Goal: Answer question/provide support: Share knowledge or assist other users

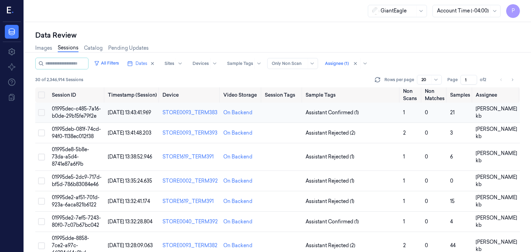
click at [75, 111] on span "01995dec-c485-7a16-b0de-29b15fe79f2e" at bounding box center [76, 112] width 49 height 13
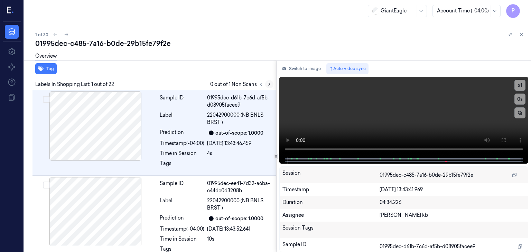
click at [271, 83] on icon at bounding box center [269, 84] width 5 height 5
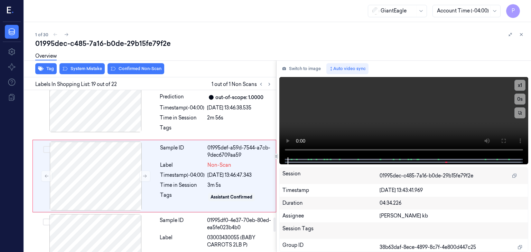
scroll to position [1474, 0]
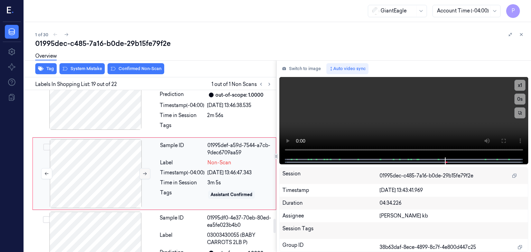
click at [142, 172] on icon at bounding box center [144, 174] width 5 height 5
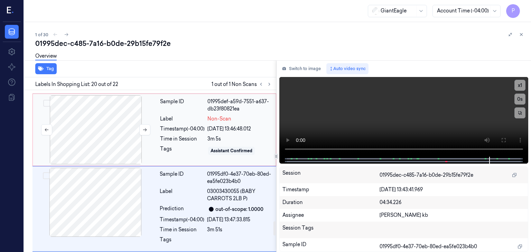
scroll to position [1519, 0]
click at [116, 120] on div at bounding box center [95, 129] width 123 height 69
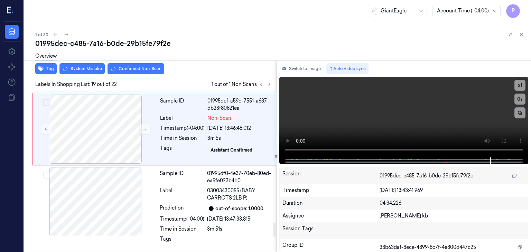
scroll to position [1474, 0]
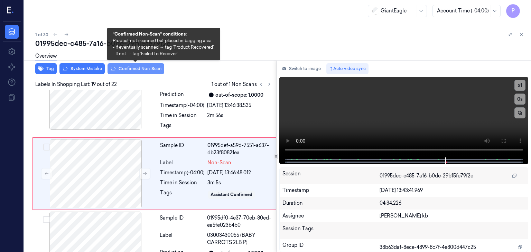
click at [133, 67] on button "Confirmed Non-Scan" at bounding box center [136, 68] width 57 height 11
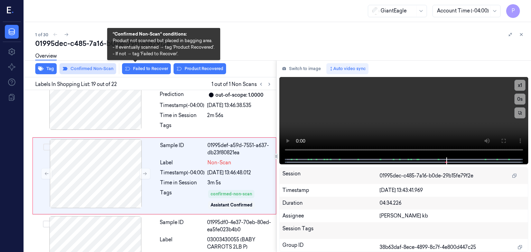
scroll to position [1476, 0]
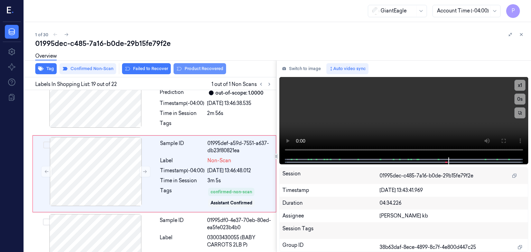
click at [190, 68] on button "Product Recovered" at bounding box center [200, 68] width 53 height 11
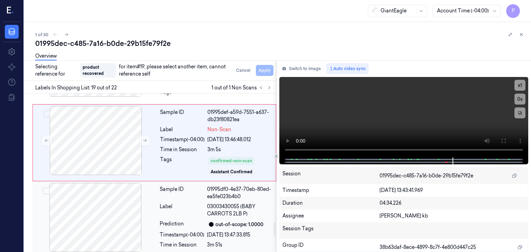
click at [46, 188] on button "Select row" at bounding box center [46, 191] width 7 height 7
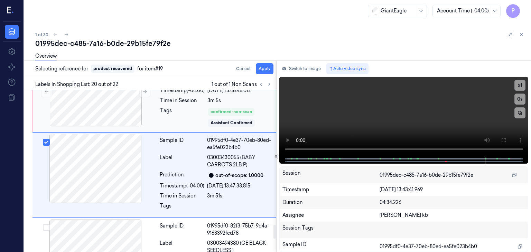
scroll to position [1558, 0]
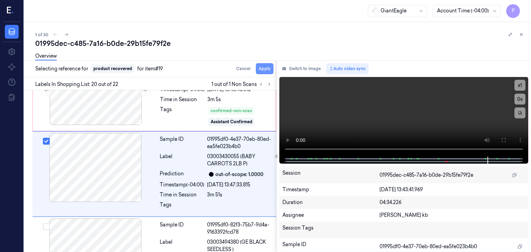
click at [264, 69] on button "Apply" at bounding box center [265, 68] width 18 height 11
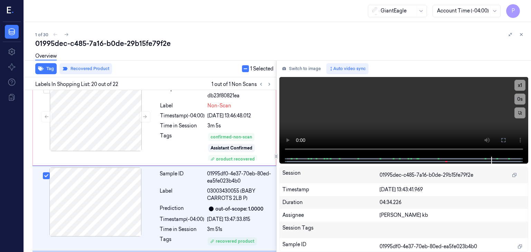
scroll to position [1566, 0]
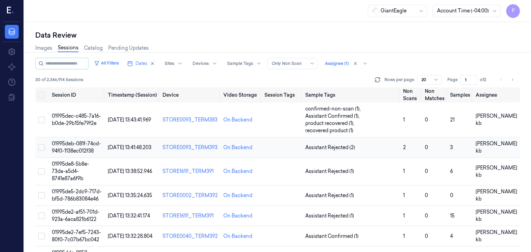
click at [79, 144] on span "01995deb-081f-74cd-94f0-1138ec012f38" at bounding box center [76, 147] width 49 height 13
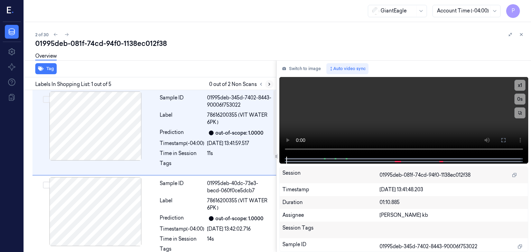
click at [268, 84] on icon at bounding box center [269, 84] width 5 height 5
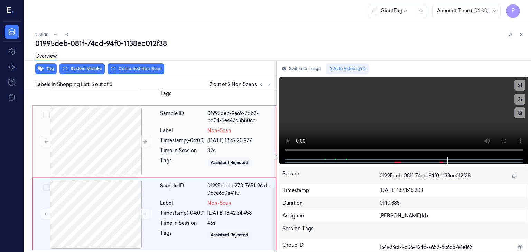
scroll to position [207, 0]
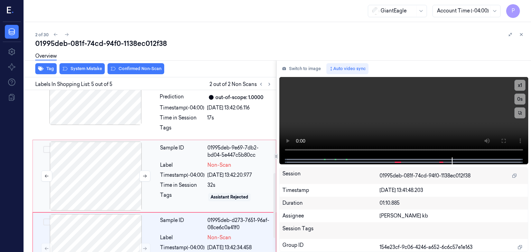
click at [109, 170] on div at bounding box center [95, 176] width 123 height 69
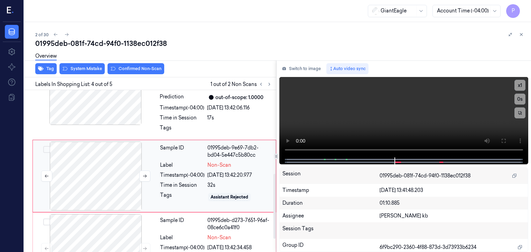
scroll to position [212, 0]
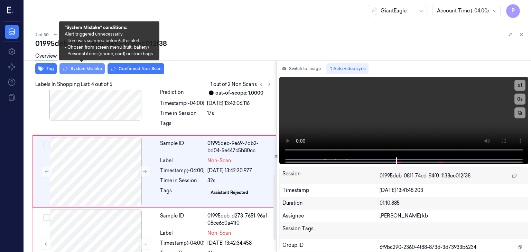
click at [90, 67] on button "System Mistake" at bounding box center [81, 68] width 45 height 11
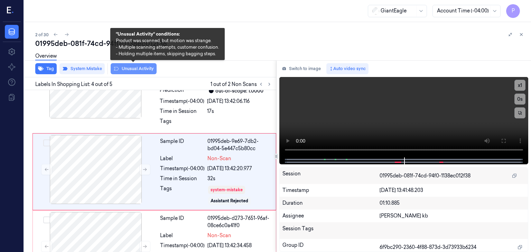
click at [130, 70] on button "Unusual Activity" at bounding box center [134, 68] width 46 height 11
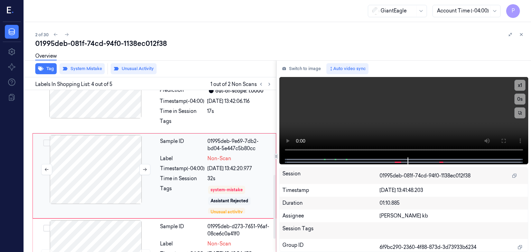
scroll to position [218, 0]
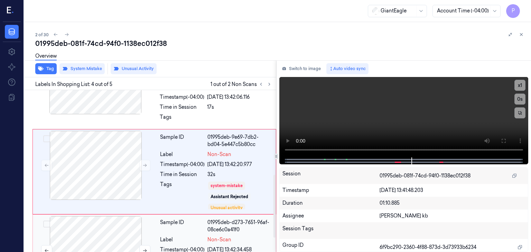
click at [111, 230] on div at bounding box center [95, 250] width 123 height 69
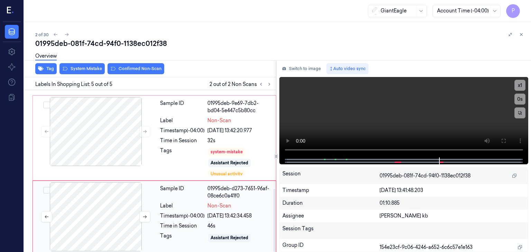
scroll to position [255, 0]
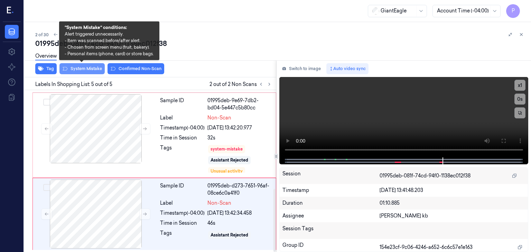
click at [95, 67] on button "System Mistake" at bounding box center [81, 68] width 45 height 11
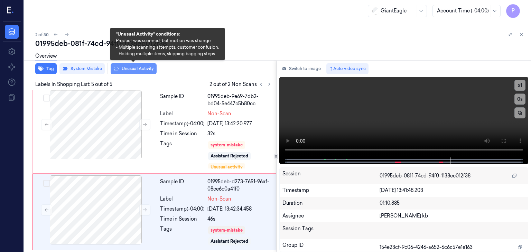
click at [135, 69] on button "Unusual Activity" at bounding box center [134, 68] width 46 height 11
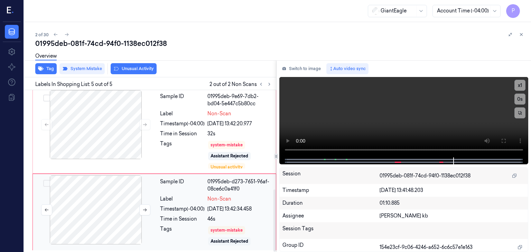
scroll to position [267, 0]
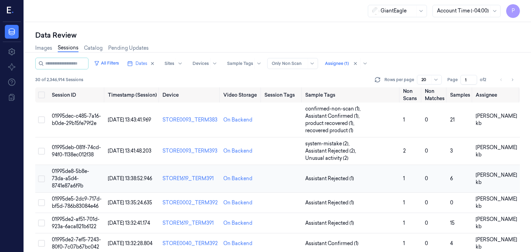
click at [70, 176] on span "01995de8-5b8e-73da-a5d4-8741e87a6f9b" at bounding box center [70, 178] width 37 height 21
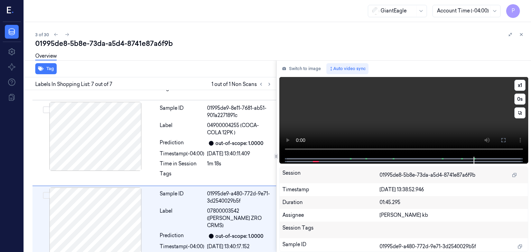
scroll to position [419, 0]
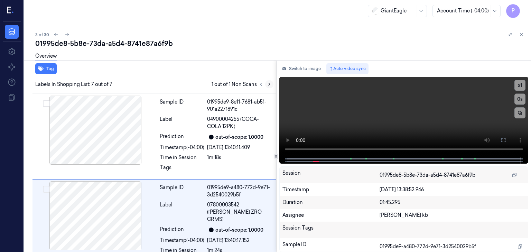
click at [270, 84] on icon at bounding box center [269, 84] width 5 height 5
click at [268, 84] on icon at bounding box center [269, 84] width 5 height 5
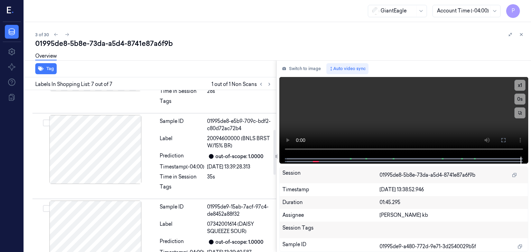
scroll to position [0, 0]
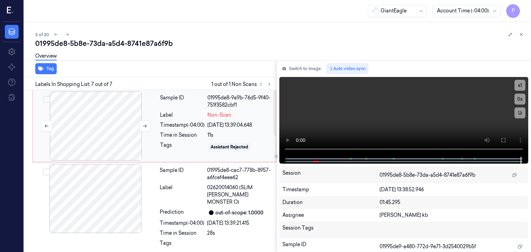
click at [107, 117] on div at bounding box center [95, 126] width 123 height 69
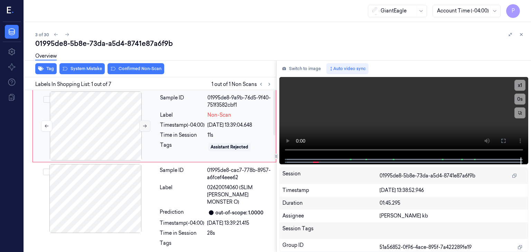
click at [144, 125] on icon at bounding box center [144, 126] width 5 height 5
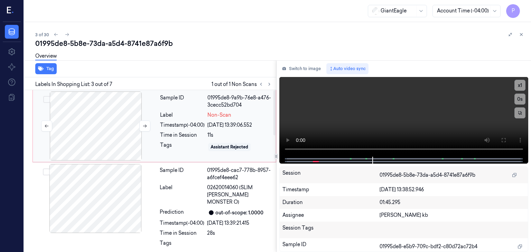
click at [122, 130] on div at bounding box center [95, 126] width 123 height 69
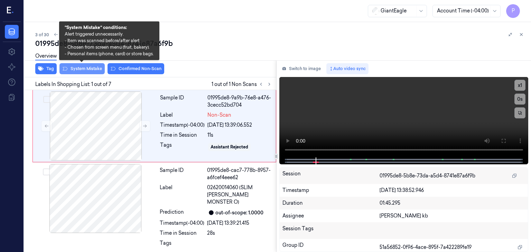
click at [88, 68] on button "System Mistake" at bounding box center [81, 68] width 45 height 11
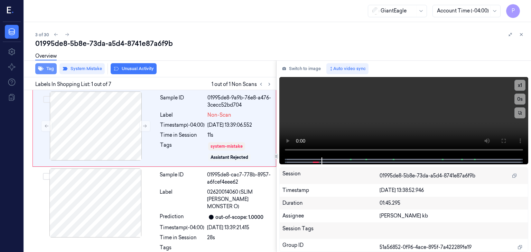
click at [48, 67] on button "Tag" at bounding box center [45, 68] width 21 height 11
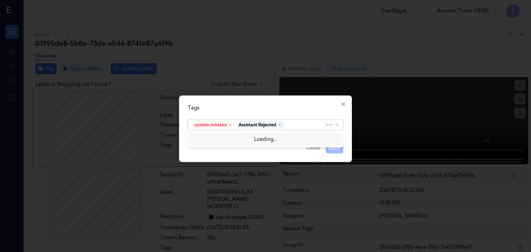
click at [298, 125] on div at bounding box center [305, 124] width 39 height 7
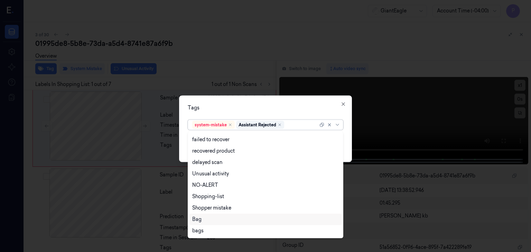
click at [206, 219] on div "Bag" at bounding box center [265, 219] width 147 height 7
click at [343, 104] on icon "button" at bounding box center [344, 105] width 6 height 6
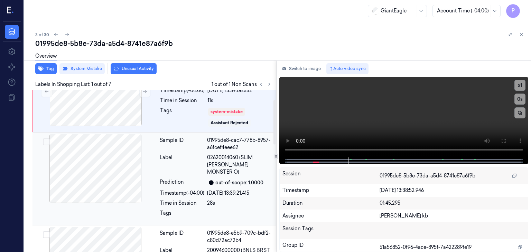
scroll to position [0, 0]
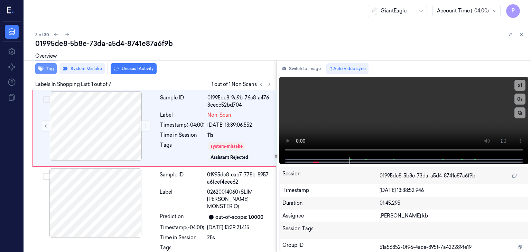
click at [51, 67] on button "Tag" at bounding box center [45, 68] width 21 height 11
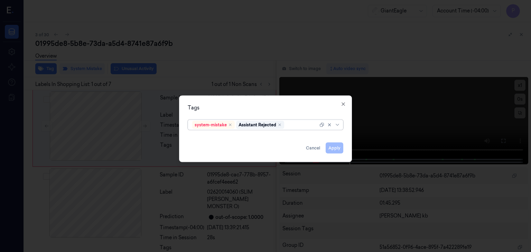
click at [293, 125] on div at bounding box center [302, 124] width 33 height 7
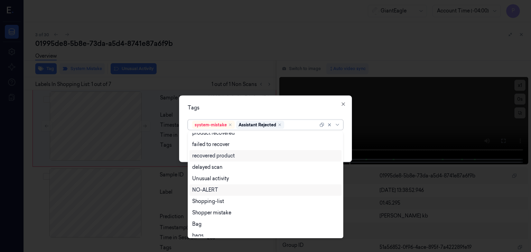
scroll to position [56, 0]
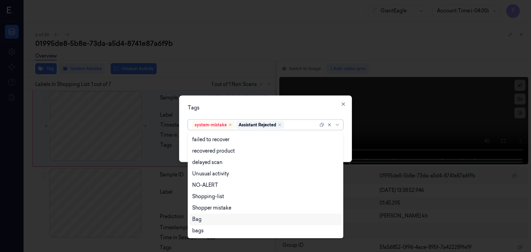
click at [204, 221] on div "Bag" at bounding box center [265, 219] width 147 height 7
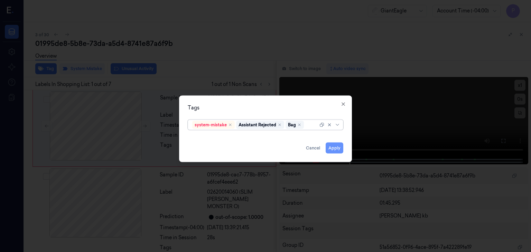
click at [334, 148] on button "Apply" at bounding box center [335, 148] width 18 height 11
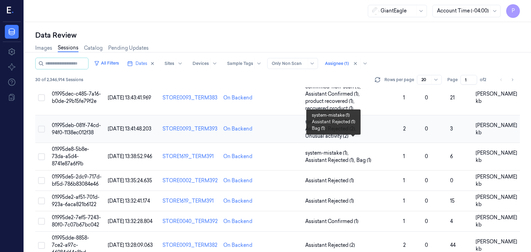
scroll to position [35, 0]
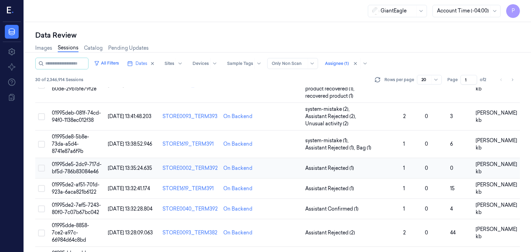
click at [78, 166] on span "01995de5-2dc9-717d-bf5d-786b83084e46" at bounding box center [77, 167] width 50 height 13
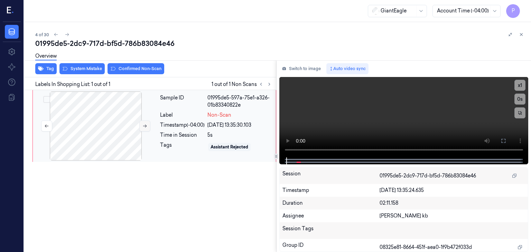
click at [140, 123] on button at bounding box center [144, 126] width 11 height 11
click at [142, 125] on icon at bounding box center [144, 126] width 5 height 5
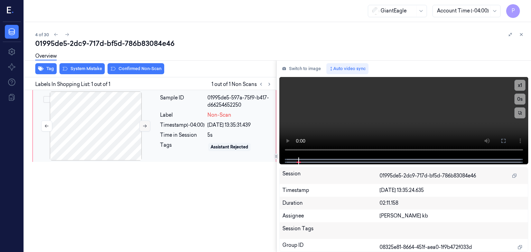
click at [142, 124] on icon at bounding box center [144, 126] width 5 height 5
click at [145, 126] on icon at bounding box center [144, 126] width 5 height 5
click at [115, 126] on div at bounding box center [95, 126] width 123 height 69
click at [87, 146] on div at bounding box center [95, 126] width 123 height 69
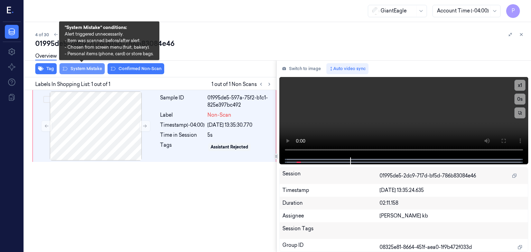
click at [86, 67] on button "System Mistake" at bounding box center [81, 68] width 45 height 11
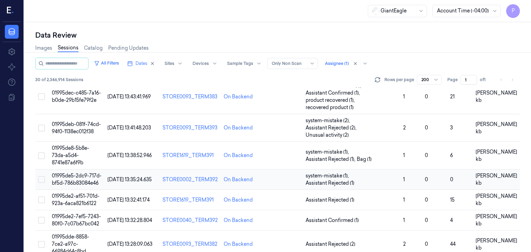
scroll to position [35, 0]
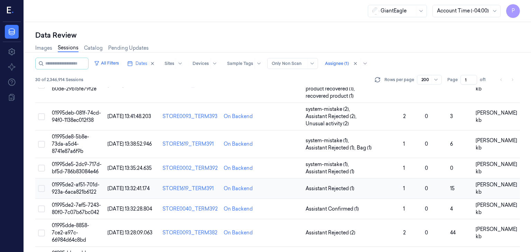
click at [63, 186] on span "01995de2-af51-701d-923a-6aca821b6122" at bounding box center [76, 188] width 48 height 13
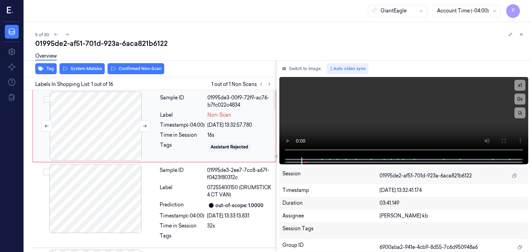
click at [108, 128] on div at bounding box center [95, 126] width 123 height 69
click at [102, 121] on div at bounding box center [95, 126] width 123 height 69
click at [143, 127] on icon at bounding box center [144, 126] width 5 height 5
click at [144, 127] on icon at bounding box center [144, 126] width 5 height 5
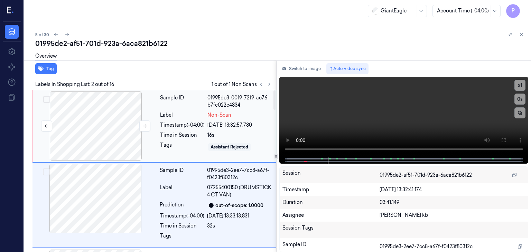
click at [104, 125] on div at bounding box center [95, 126] width 123 height 69
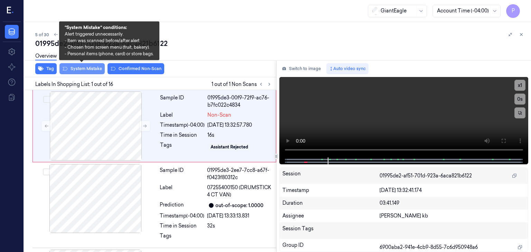
click at [92, 68] on button "System Mistake" at bounding box center [81, 68] width 45 height 11
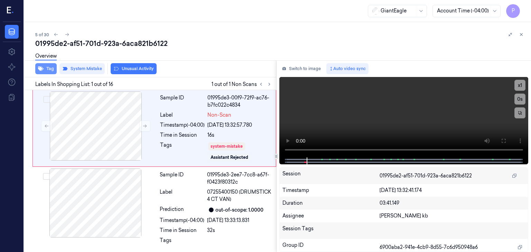
click at [51, 68] on button "Tag" at bounding box center [45, 68] width 21 height 11
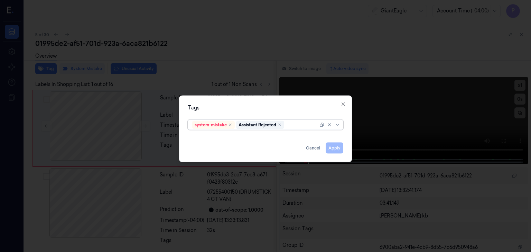
click at [299, 123] on div at bounding box center [302, 124] width 33 height 7
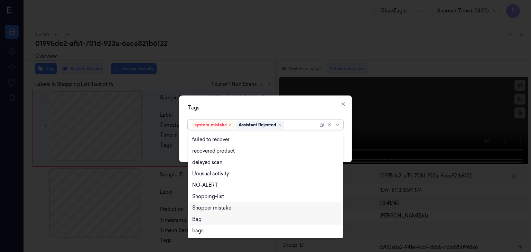
click at [204, 219] on div "Bag" at bounding box center [265, 219] width 147 height 7
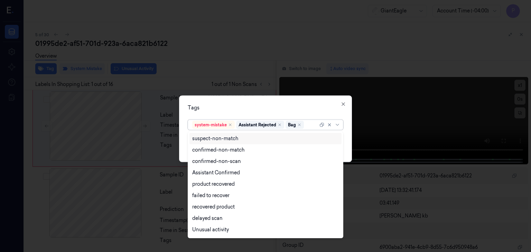
click at [307, 126] on div at bounding box center [311, 124] width 13 height 7
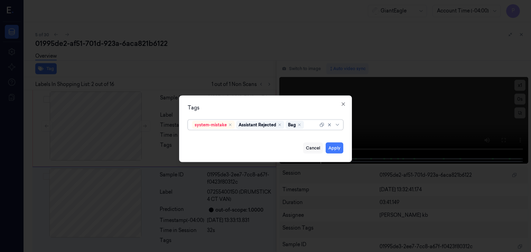
scroll to position [38, 0]
click at [336, 148] on button "Apply" at bounding box center [335, 148] width 18 height 11
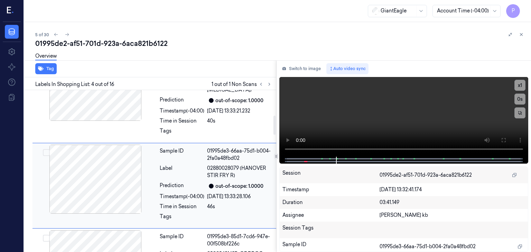
scroll to position [227, 0]
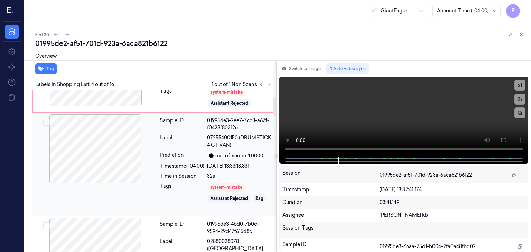
click at [123, 161] on div at bounding box center [95, 148] width 123 height 69
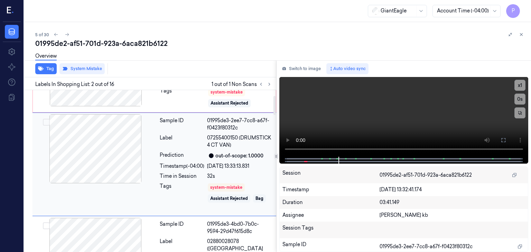
scroll to position [47, 0]
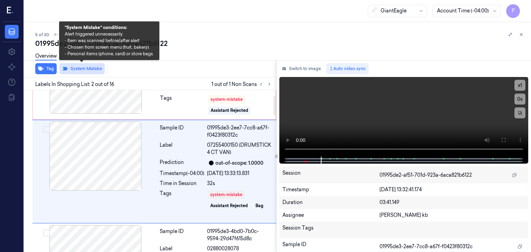
click at [92, 67] on button "System Mistake" at bounding box center [81, 68] width 45 height 11
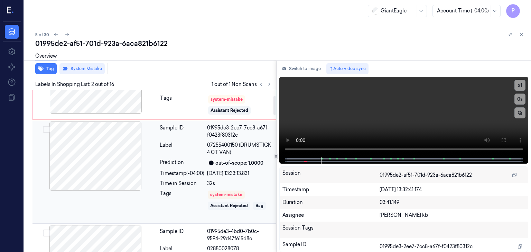
scroll to position [42, 0]
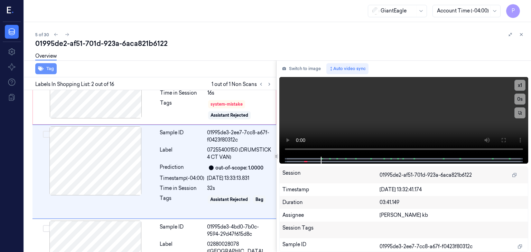
click at [53, 71] on button "Tag" at bounding box center [45, 68] width 21 height 11
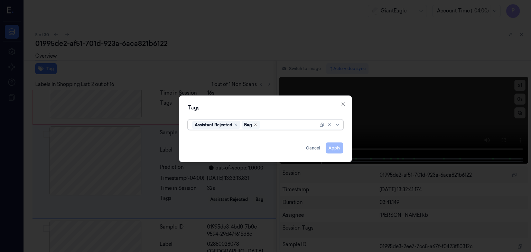
click at [256, 125] on icon "Remove ,Bag" at bounding box center [256, 125] width 2 height 2
click at [335, 148] on button "Apply" at bounding box center [335, 148] width 18 height 11
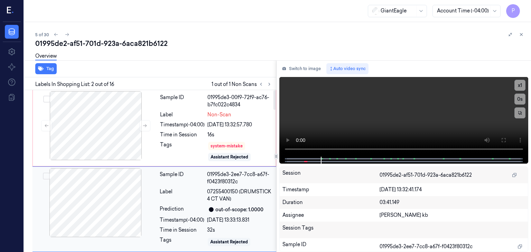
scroll to position [0, 0]
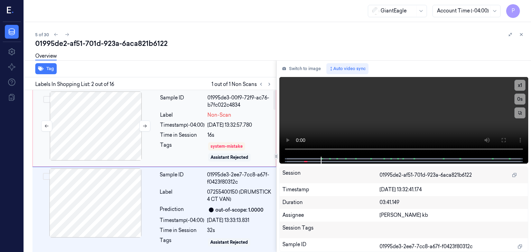
click at [113, 130] on div at bounding box center [95, 126] width 123 height 69
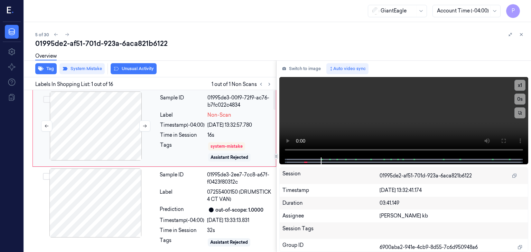
click at [113, 130] on div at bounding box center [95, 126] width 123 height 69
click at [49, 67] on button "Tag" at bounding box center [45, 68] width 21 height 11
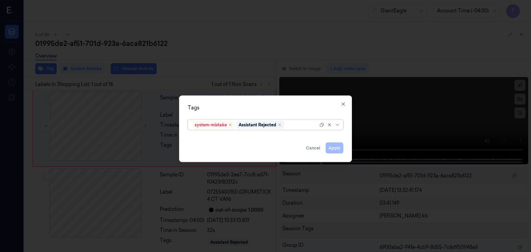
click at [294, 124] on div at bounding box center [302, 124] width 33 height 7
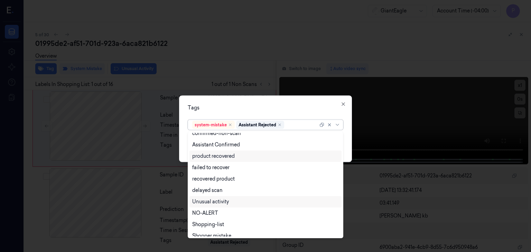
scroll to position [56, 0]
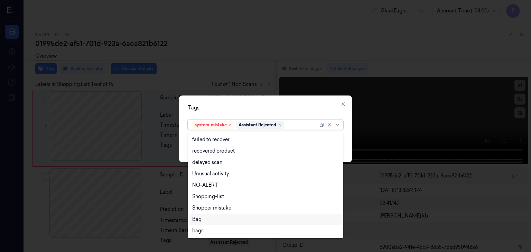
click at [202, 220] on div "Bag" at bounding box center [265, 219] width 147 height 7
click at [307, 125] on div at bounding box center [311, 124] width 13 height 7
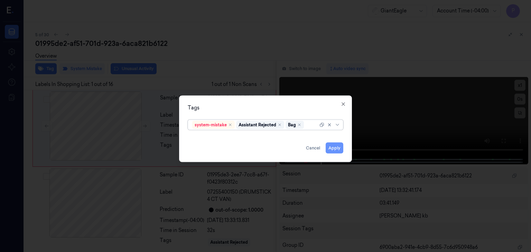
click at [335, 146] on button "Apply" at bounding box center [335, 148] width 18 height 11
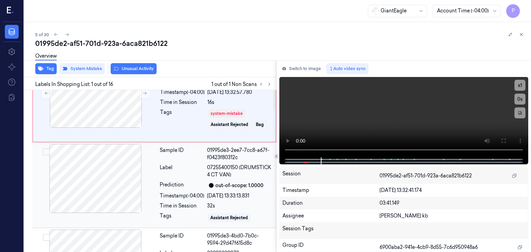
scroll to position [0, 0]
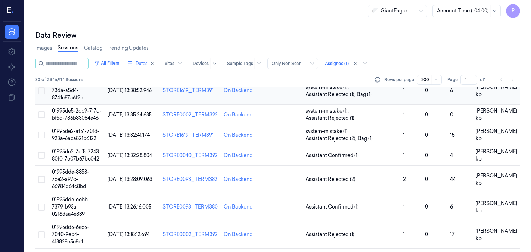
scroll to position [104, 0]
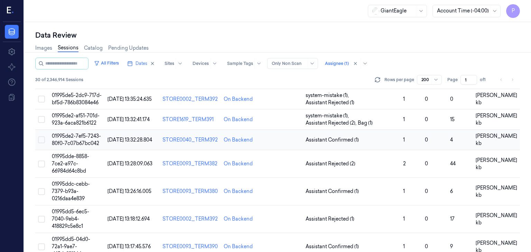
click at [76, 139] on td "01995de2-7ef5-7243-80f0-7c07b67bc042" at bounding box center [77, 140] width 56 height 20
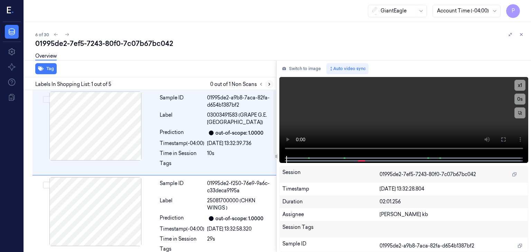
click at [270, 84] on icon at bounding box center [269, 84] width 5 height 5
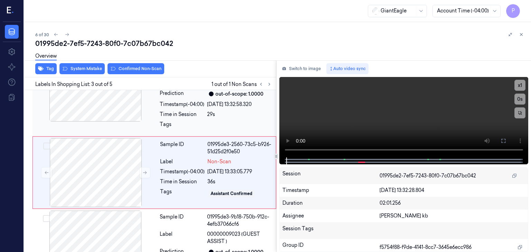
scroll to position [126, 0]
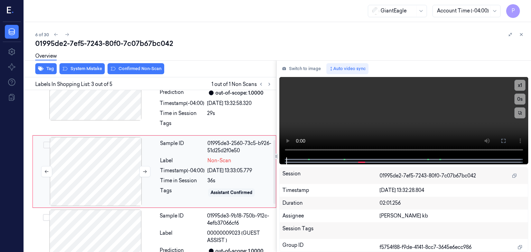
click at [119, 166] on div at bounding box center [95, 171] width 123 height 69
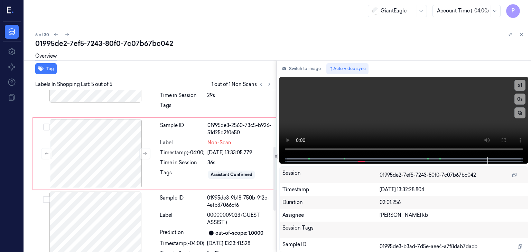
scroll to position [109, 0]
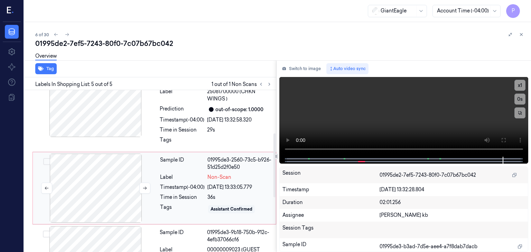
click at [127, 178] on div at bounding box center [95, 188] width 123 height 69
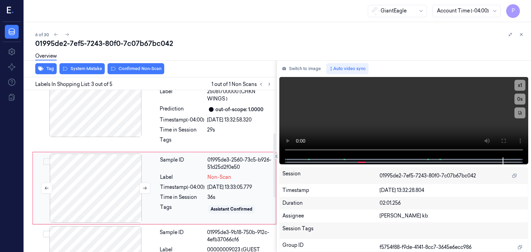
scroll to position [126, 0]
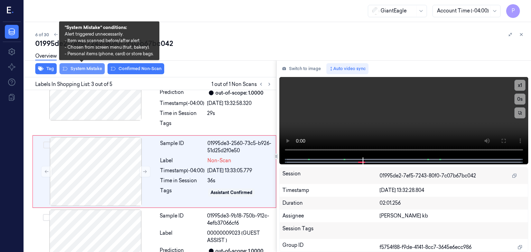
click at [86, 68] on button "System Mistake" at bounding box center [81, 68] width 45 height 11
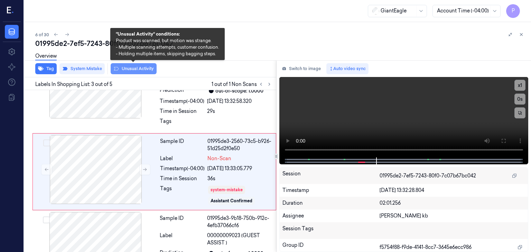
click at [137, 68] on button "Unusual Activity" at bounding box center [134, 68] width 46 height 11
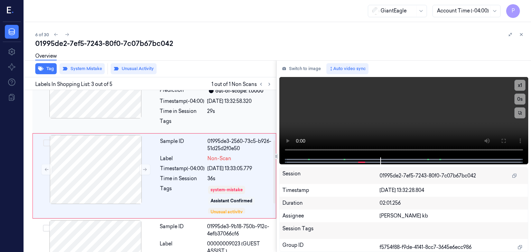
scroll to position [132, 0]
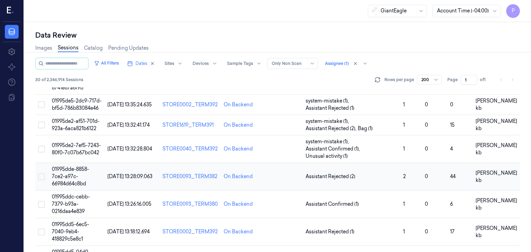
scroll to position [104, 0]
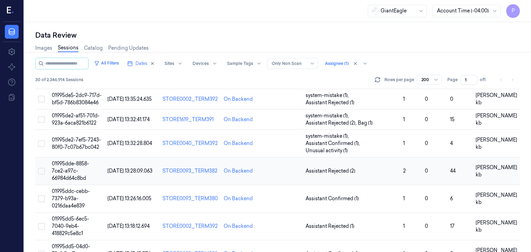
click at [66, 169] on span "01995dde-8858-7ce2-a97c-66984d64c8bd" at bounding box center [70, 171] width 37 height 21
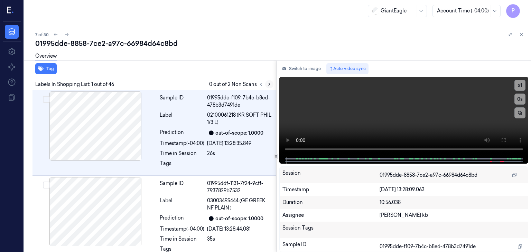
click at [270, 85] on icon at bounding box center [269, 84] width 5 height 5
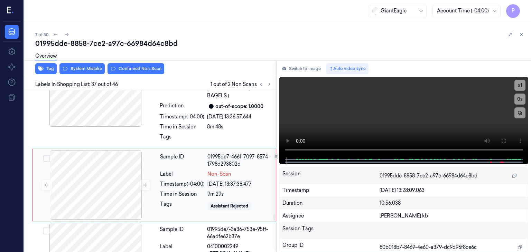
scroll to position [3030, 0]
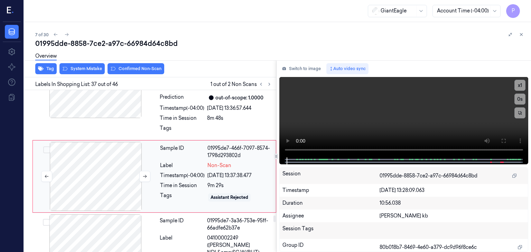
click at [102, 163] on div at bounding box center [95, 176] width 123 height 69
click at [109, 176] on div at bounding box center [95, 176] width 123 height 69
click at [142, 171] on button at bounding box center [144, 176] width 11 height 11
click at [143, 174] on icon at bounding box center [144, 176] width 5 height 5
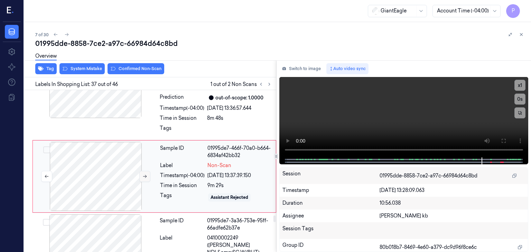
click at [143, 174] on icon at bounding box center [144, 176] width 5 height 5
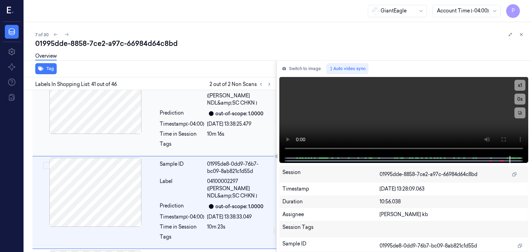
scroll to position [3353, 0]
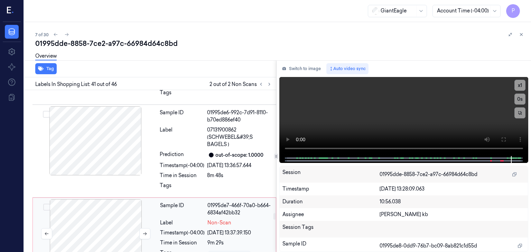
click at [100, 216] on div at bounding box center [95, 234] width 123 height 69
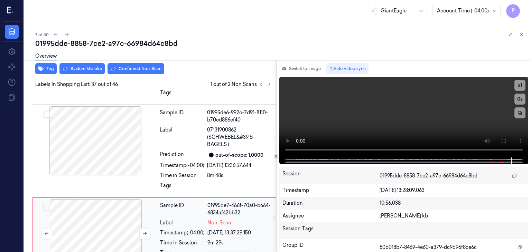
scroll to position [3030, 0]
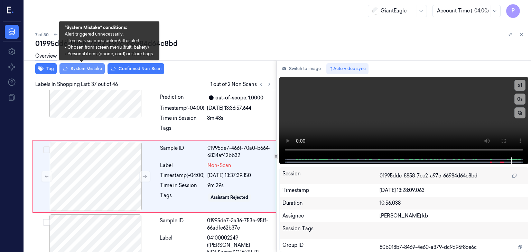
click at [96, 67] on button "System Mistake" at bounding box center [81, 68] width 45 height 11
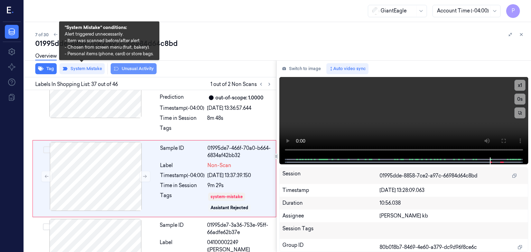
scroll to position [3032, 0]
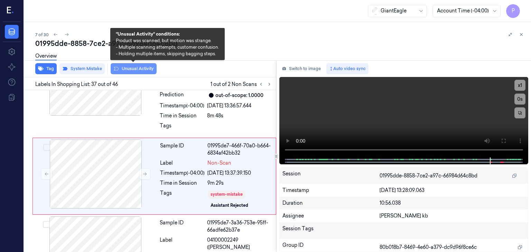
click at [132, 70] on button "Unusual Activity" at bounding box center [134, 68] width 46 height 11
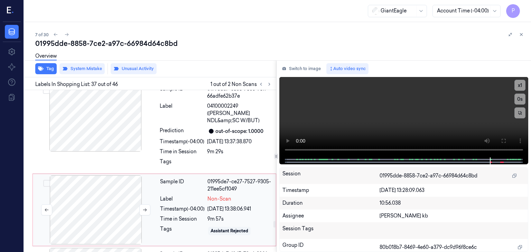
click at [98, 198] on div at bounding box center [95, 210] width 123 height 69
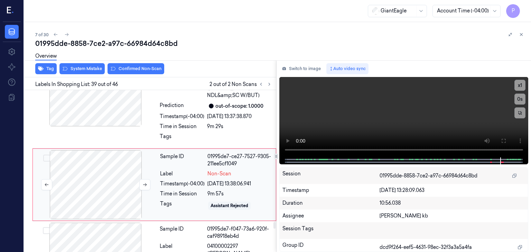
scroll to position [3201, 0]
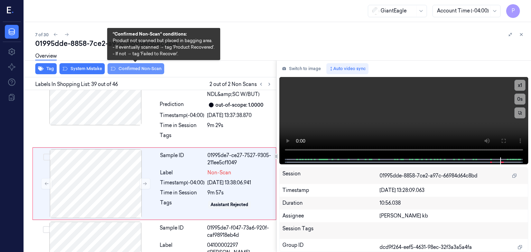
click at [131, 67] on button "Confirmed Non-Scan" at bounding box center [136, 68] width 57 height 11
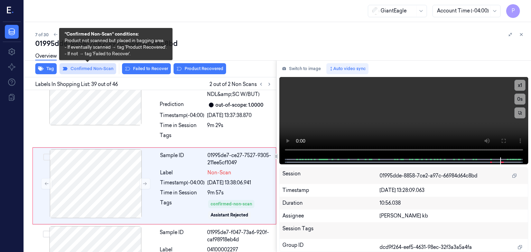
scroll to position [3203, 0]
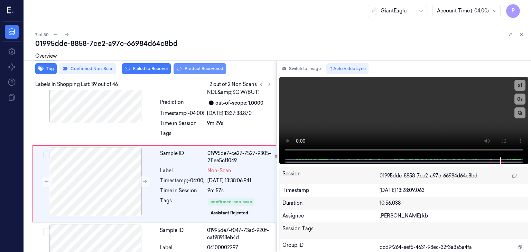
click at [194, 68] on button "Product Recovered" at bounding box center [200, 68] width 53 height 11
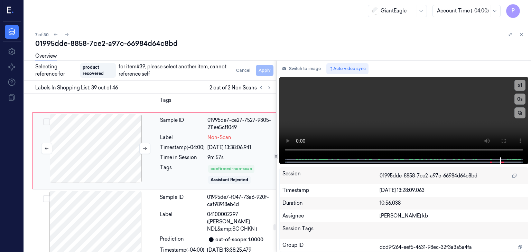
scroll to position [3272, 0]
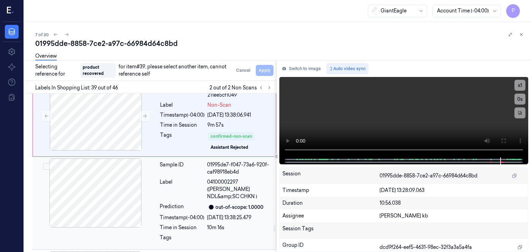
click at [46, 163] on button "Select row" at bounding box center [46, 166] width 7 height 7
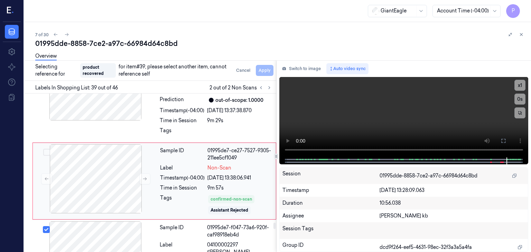
scroll to position [3205, 0]
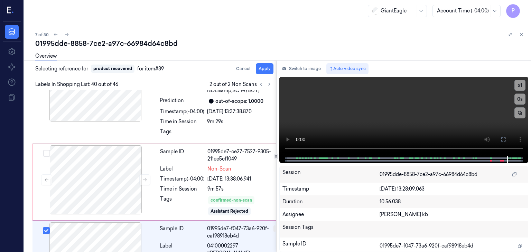
scroll to position [3284, 0]
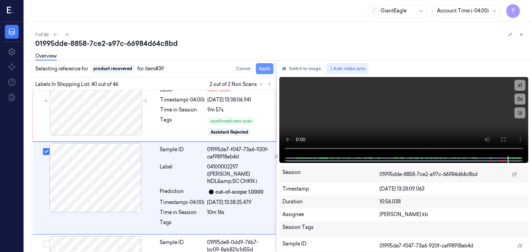
click at [261, 70] on button "Apply" at bounding box center [265, 68] width 18 height 11
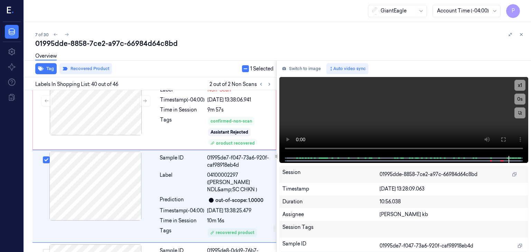
scroll to position [3292, 0]
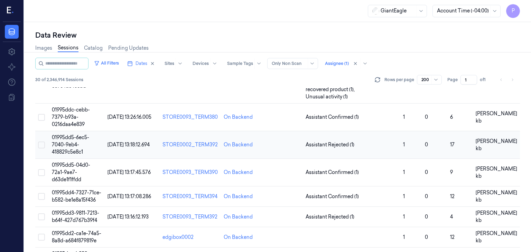
scroll to position [207, 0]
click at [66, 108] on span "01995ddc-cebb-7379-b93a-0216daa4e839" at bounding box center [71, 117] width 38 height 21
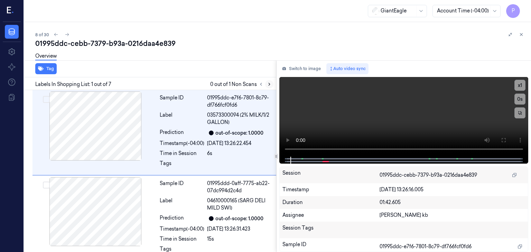
click at [270, 83] on icon at bounding box center [269, 84] width 5 height 5
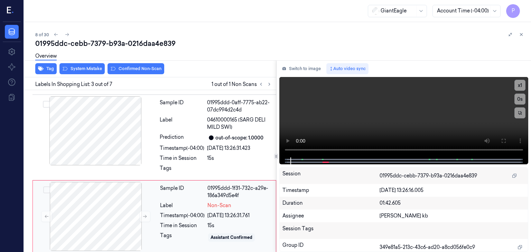
scroll to position [126, 0]
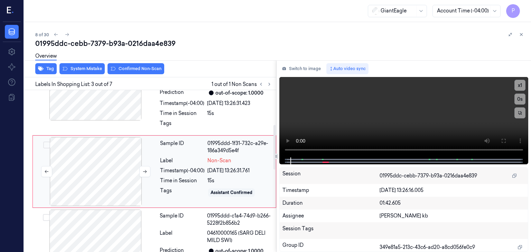
click at [113, 170] on div at bounding box center [95, 171] width 123 height 69
click at [143, 170] on icon at bounding box center [144, 171] width 5 height 5
click at [145, 170] on icon at bounding box center [144, 171] width 5 height 5
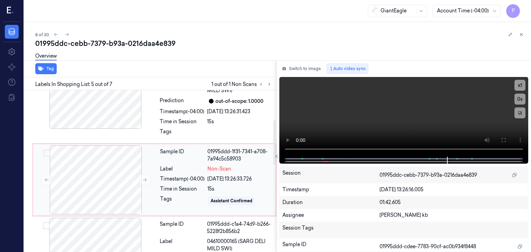
scroll to position [83, 0]
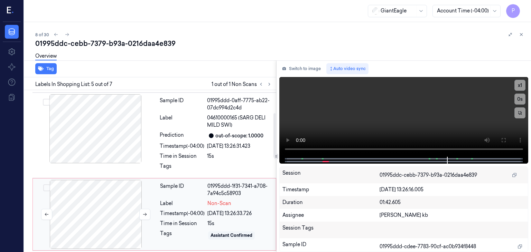
click at [105, 207] on div at bounding box center [95, 214] width 123 height 69
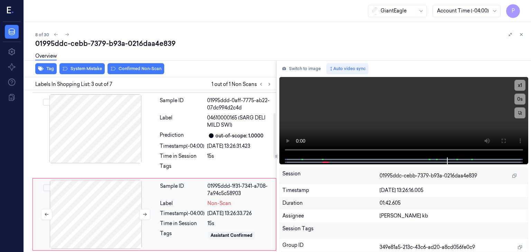
scroll to position [126, 0]
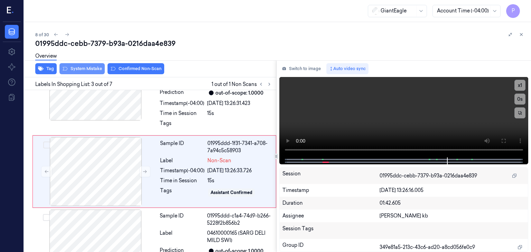
click at [90, 67] on button "System Mistake" at bounding box center [81, 68] width 45 height 11
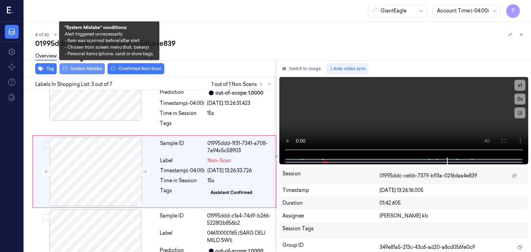
scroll to position [128, 0]
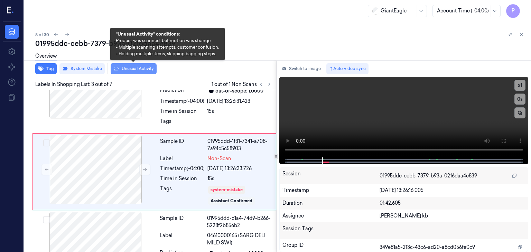
click at [139, 68] on button "Unusual Activity" at bounding box center [134, 68] width 46 height 11
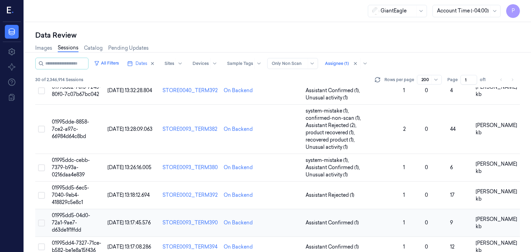
scroll to position [173, 0]
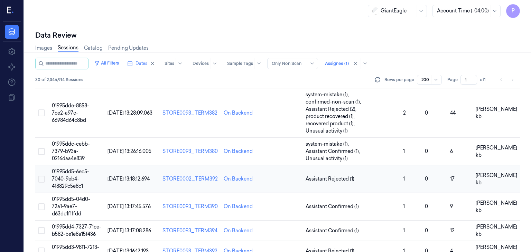
click at [65, 170] on span "01995dd5-6ec5-7040-9eb4-418829c5e8c1" at bounding box center [70, 179] width 37 height 21
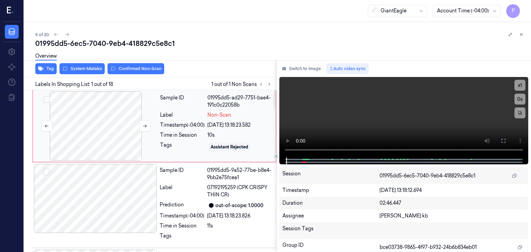
click at [94, 117] on div at bounding box center [95, 126] width 123 height 69
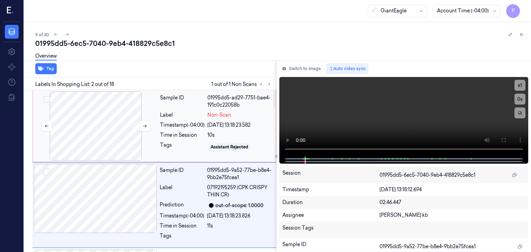
click at [107, 127] on div at bounding box center [95, 126] width 123 height 69
click at [108, 121] on div at bounding box center [95, 126] width 123 height 69
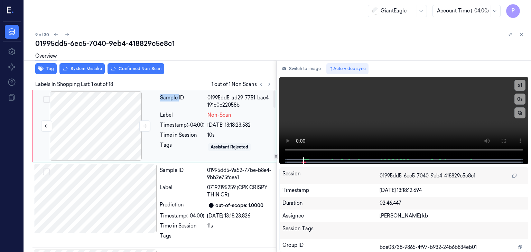
click at [108, 121] on div at bounding box center [95, 126] width 123 height 69
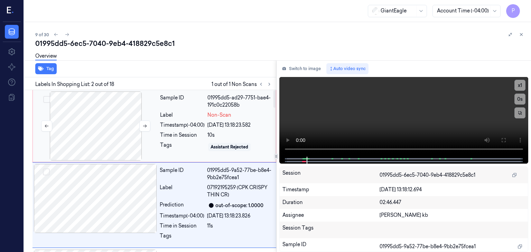
click at [116, 118] on div at bounding box center [95, 126] width 123 height 69
click at [120, 120] on div at bounding box center [95, 126] width 123 height 69
click at [111, 124] on div at bounding box center [95, 126] width 123 height 69
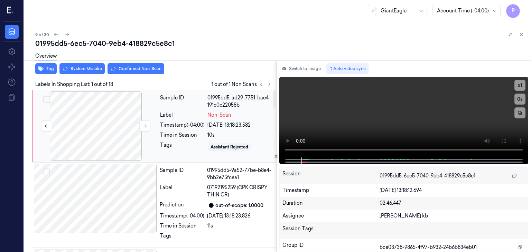
click at [108, 131] on div at bounding box center [95, 126] width 123 height 69
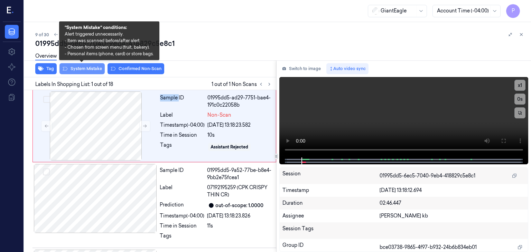
click at [95, 68] on button "System Mistake" at bounding box center [81, 68] width 45 height 11
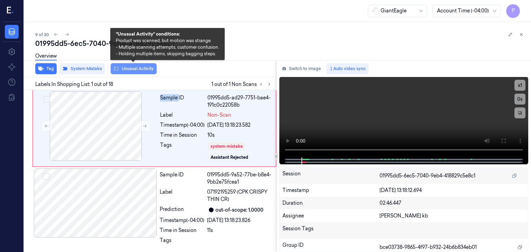
click at [129, 70] on button "Unusual Activity" at bounding box center [134, 68] width 46 height 11
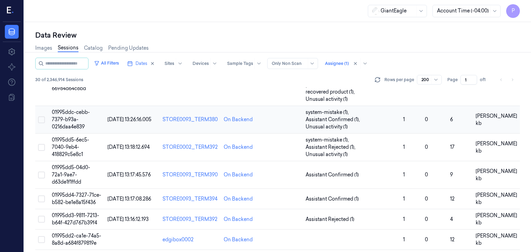
scroll to position [207, 0]
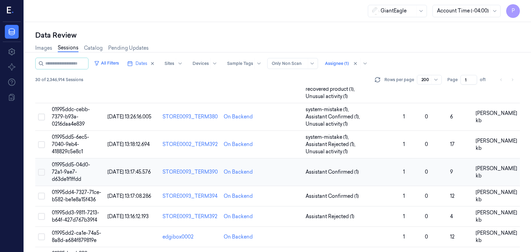
click at [78, 162] on span "01995dd5-04d0-72a1-9ae7-d63de1f1ffdd" at bounding box center [71, 172] width 38 height 21
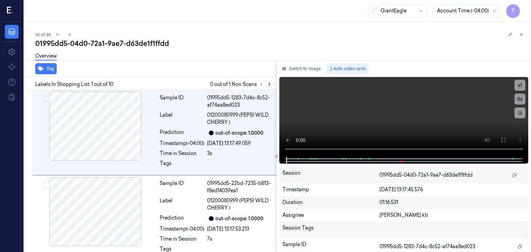
click at [270, 85] on icon at bounding box center [269, 84] width 5 height 5
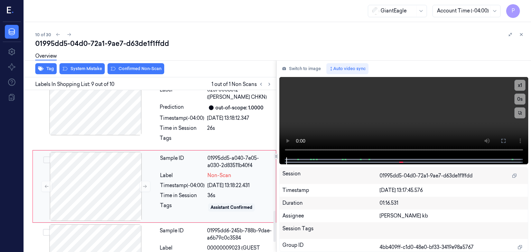
scroll to position [640, 0]
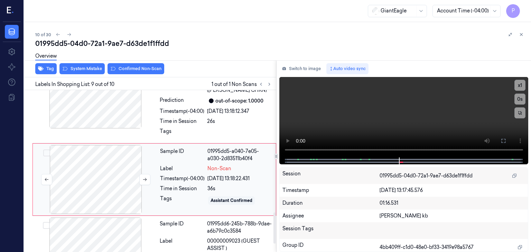
click at [110, 168] on div at bounding box center [95, 179] width 123 height 69
click at [145, 177] on icon at bounding box center [144, 179] width 5 height 5
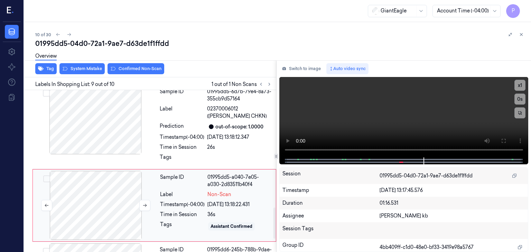
click at [122, 189] on div at bounding box center [95, 205] width 123 height 69
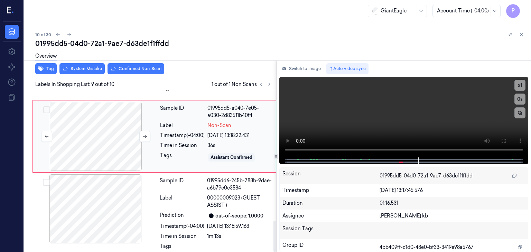
scroll to position [648, 0]
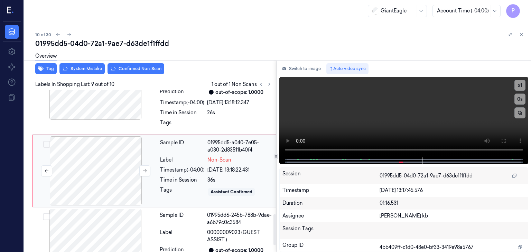
click at [120, 166] on div at bounding box center [95, 171] width 123 height 69
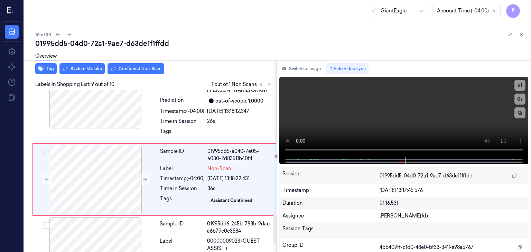
click at [87, 62] on div "Overview" at bounding box center [280, 57] width 490 height 18
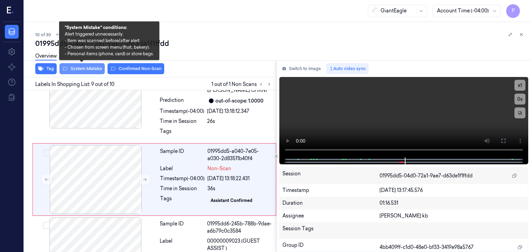
click at [89, 70] on button "System Mistake" at bounding box center [81, 68] width 45 height 11
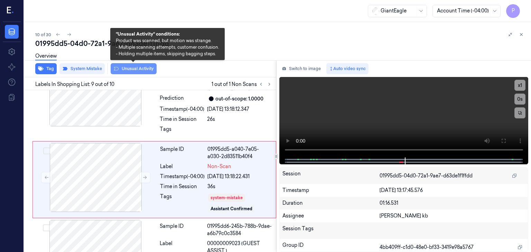
click at [131, 68] on button "Unusual Activity" at bounding box center [134, 68] width 46 height 11
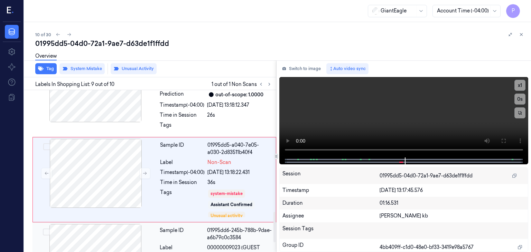
scroll to position [646, 0]
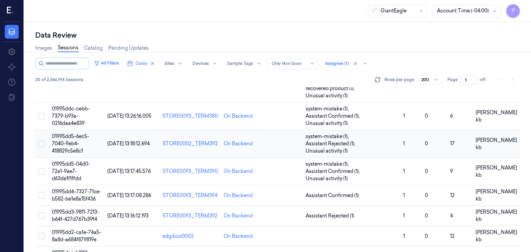
scroll to position [242, 0]
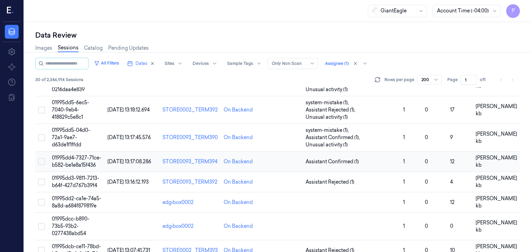
click at [72, 155] on span "01995dd4-7327-71ce-b582-be1e8a15f436" at bounding box center [76, 161] width 49 height 13
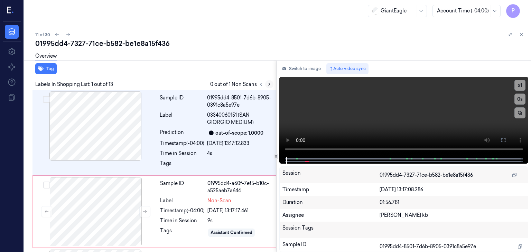
click at [270, 85] on icon at bounding box center [269, 84] width 5 height 5
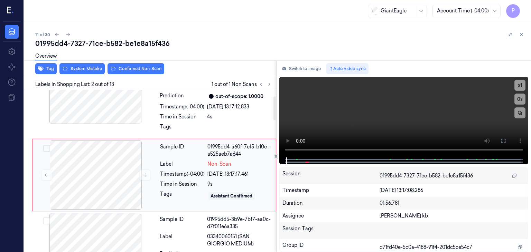
scroll to position [40, 0]
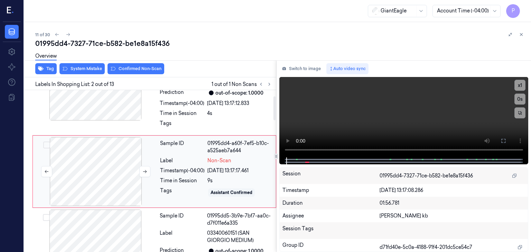
click at [111, 153] on div at bounding box center [95, 171] width 123 height 69
click at [321, 159] on div at bounding box center [403, 161] width 235 height 7
click at [107, 151] on div at bounding box center [95, 171] width 123 height 69
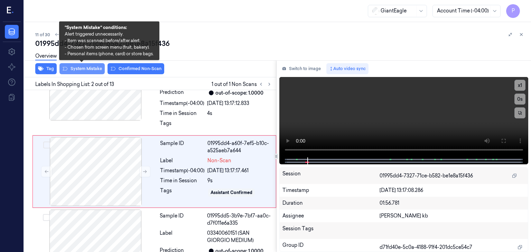
click at [87, 68] on button "System Mistake" at bounding box center [81, 68] width 45 height 11
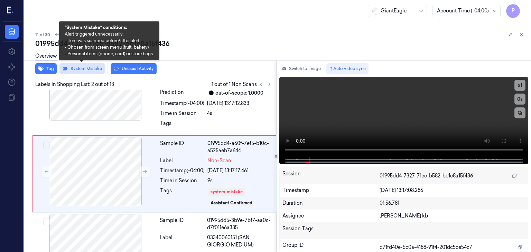
scroll to position [43, 0]
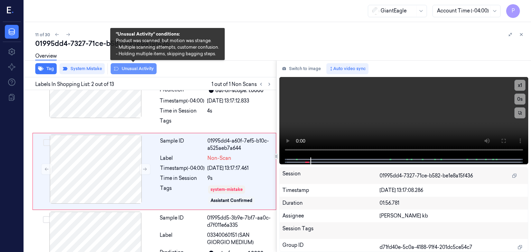
click at [136, 67] on button "Unusual Activity" at bounding box center [134, 68] width 46 height 11
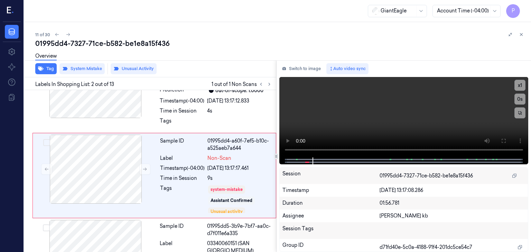
scroll to position [47, 0]
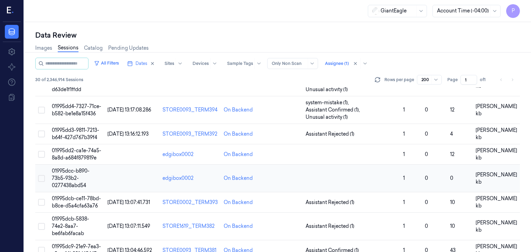
scroll to position [311, 0]
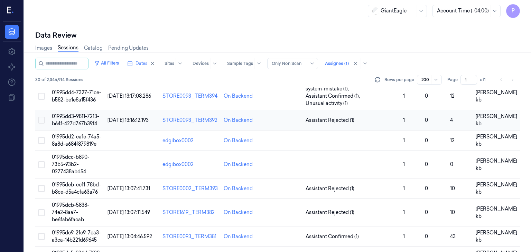
click at [79, 113] on span "01995dd3-9811-7213-b64f-427d767b39f4" at bounding box center [75, 119] width 47 height 13
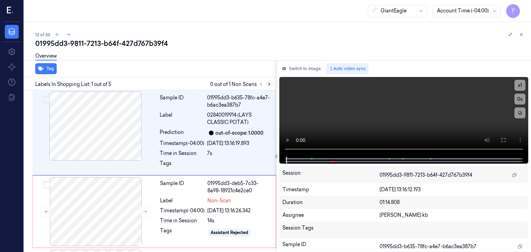
click at [269, 84] on icon at bounding box center [269, 84] width 1 height 2
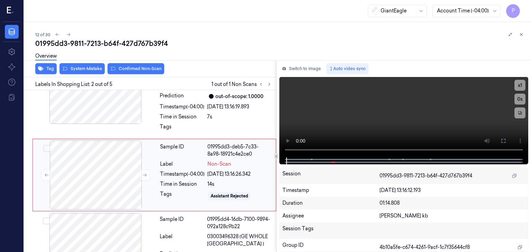
scroll to position [40, 0]
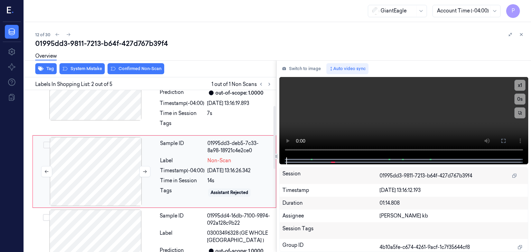
click at [112, 169] on div at bounding box center [95, 171] width 123 height 69
click at [145, 172] on icon at bounding box center [144, 171] width 5 height 5
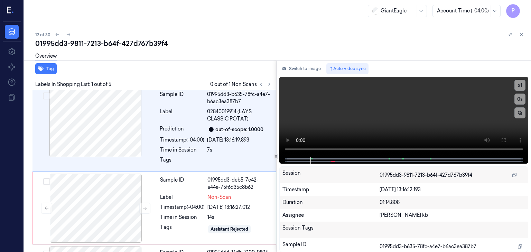
scroll to position [0, 0]
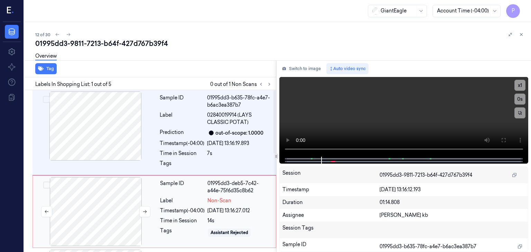
click at [105, 212] on div at bounding box center [95, 211] width 123 height 69
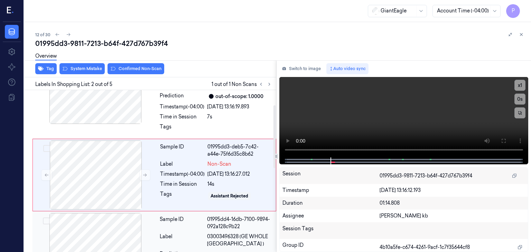
scroll to position [40, 0]
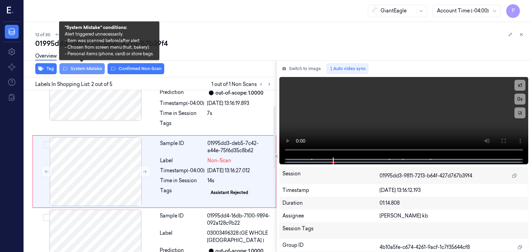
click at [95, 67] on button "System Mistake" at bounding box center [81, 68] width 45 height 11
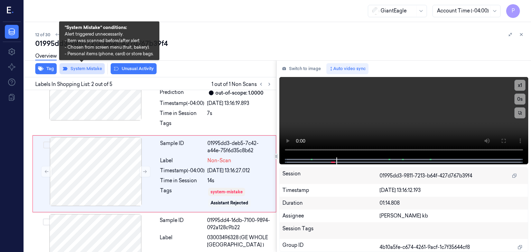
scroll to position [43, 0]
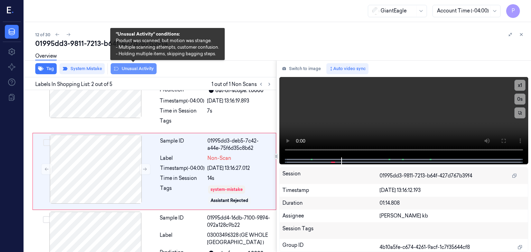
click at [139, 67] on button "Unusual Activity" at bounding box center [134, 68] width 46 height 11
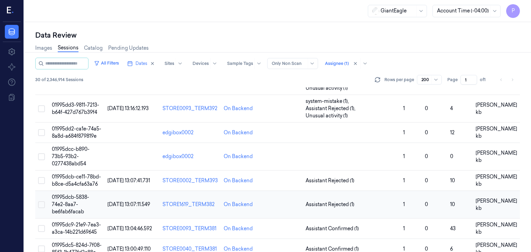
scroll to position [311, 0]
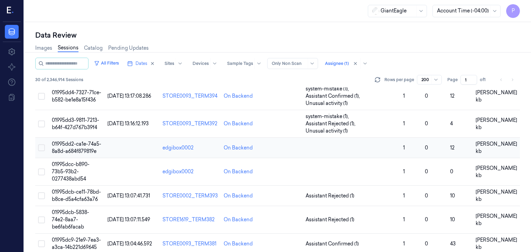
click at [75, 141] on span "01995dd2-ca1e-74a5-8a8d-a684f879819e" at bounding box center [76, 147] width 49 height 13
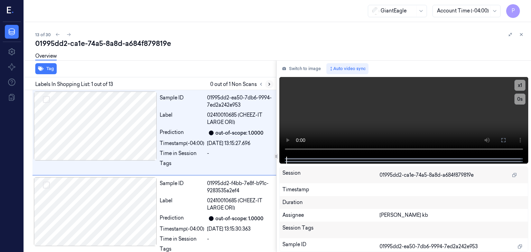
click at [268, 84] on icon at bounding box center [269, 84] width 5 height 5
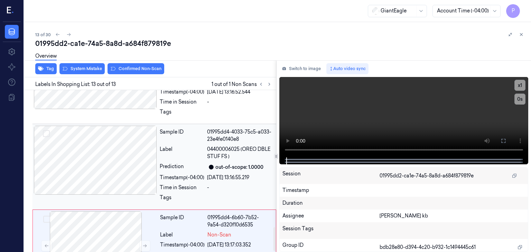
scroll to position [940, 0]
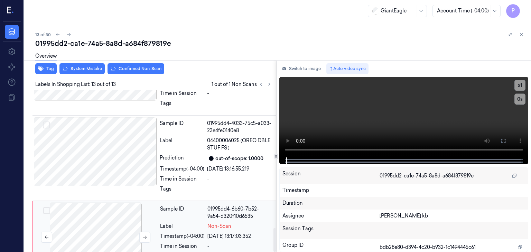
click at [94, 218] on div at bounding box center [95, 237] width 123 height 69
click at [122, 126] on div at bounding box center [95, 151] width 123 height 69
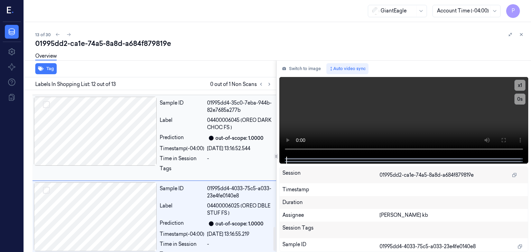
scroll to position [938, 0]
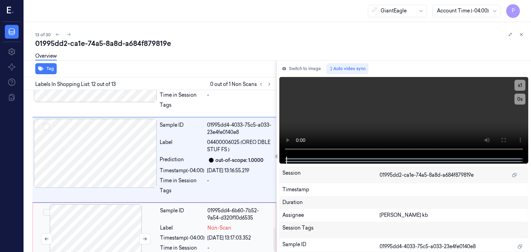
click at [111, 213] on div at bounding box center [95, 239] width 123 height 69
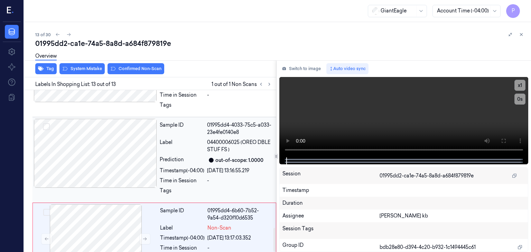
scroll to position [940, 0]
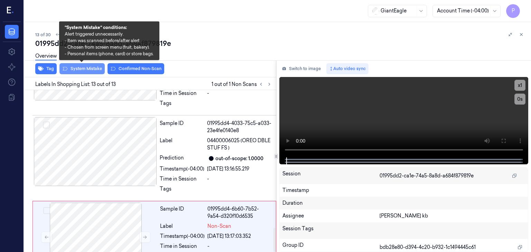
click at [86, 71] on button "System Mistake" at bounding box center [81, 68] width 45 height 11
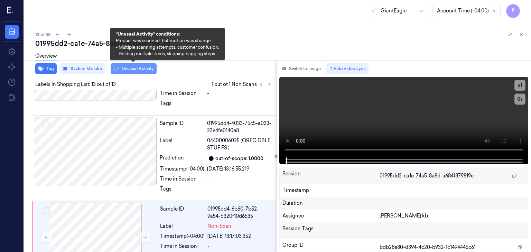
click at [142, 70] on button "Unusual Activity" at bounding box center [134, 68] width 46 height 11
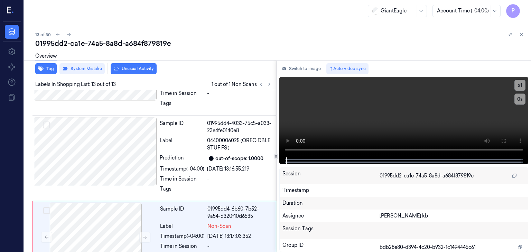
scroll to position [944, 0]
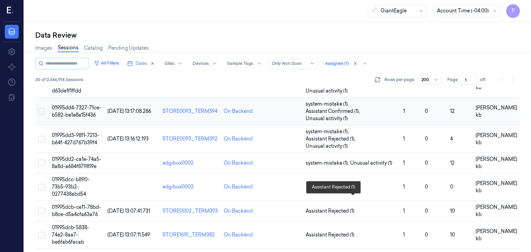
scroll to position [311, 0]
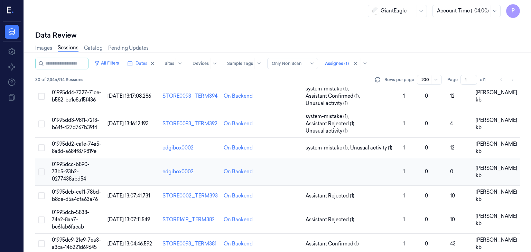
click at [69, 161] on span "01995dcc-b890-73b5-93b2-0277438abd54" at bounding box center [71, 171] width 38 height 21
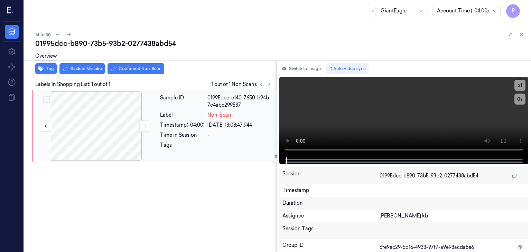
click at [99, 126] on div at bounding box center [95, 126] width 123 height 69
click at [146, 127] on icon at bounding box center [144, 126] width 5 height 5
click at [145, 126] on icon at bounding box center [144, 126] width 5 height 5
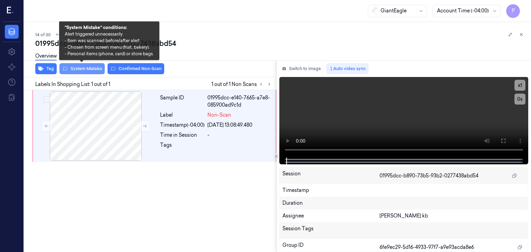
click at [91, 69] on button "System Mistake" at bounding box center [81, 68] width 45 height 11
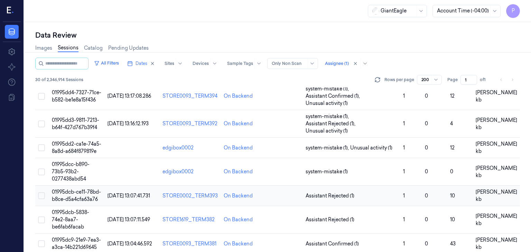
scroll to position [346, 0]
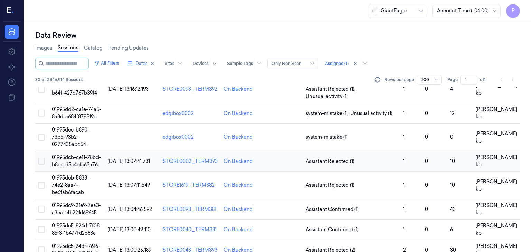
click at [78, 155] on span "01995dcb-ce11-78bd-b8ce-d5a4cfa63a76" at bounding box center [76, 161] width 49 height 13
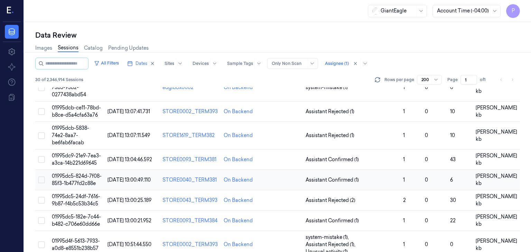
scroll to position [361, 0]
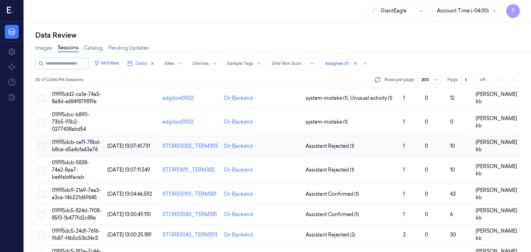
click at [80, 139] on span "01995dcb-ce11-78bd-b8ce-d5a4cfa63a76" at bounding box center [76, 145] width 49 height 13
click at [80, 131] on div "Data Review Images Sessions Catalog Pending Updates All Filters Dates Sites Dev…" at bounding box center [277, 137] width 507 height 230
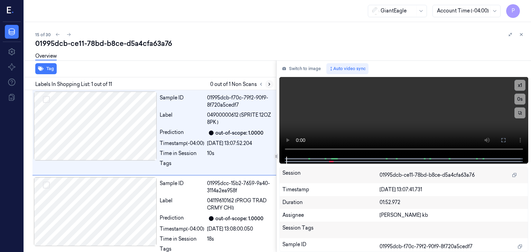
click at [268, 84] on icon at bounding box center [269, 84] width 5 height 5
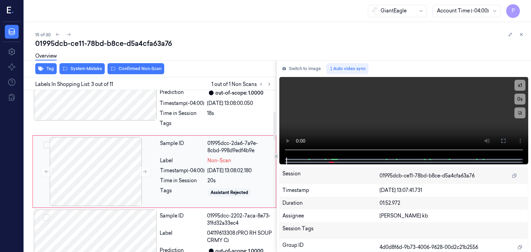
scroll to position [126, 0]
click at [93, 164] on div at bounding box center [95, 171] width 123 height 69
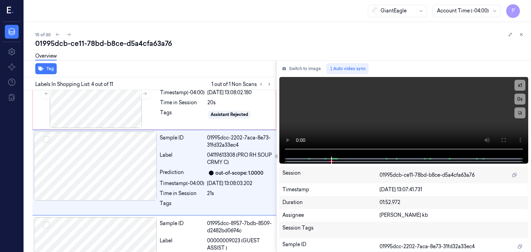
scroll to position [205, 0]
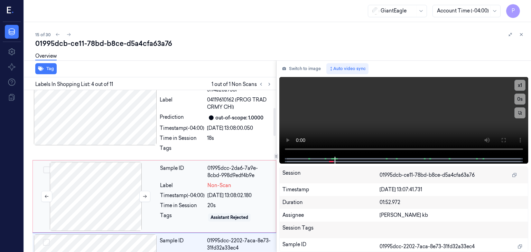
click at [108, 181] on div at bounding box center [95, 196] width 123 height 69
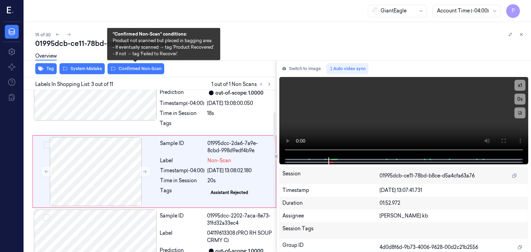
scroll to position [126, 0]
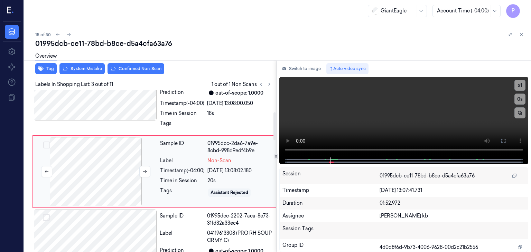
click at [127, 173] on div at bounding box center [95, 171] width 123 height 69
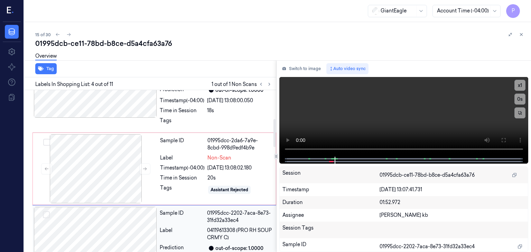
scroll to position [101, 0]
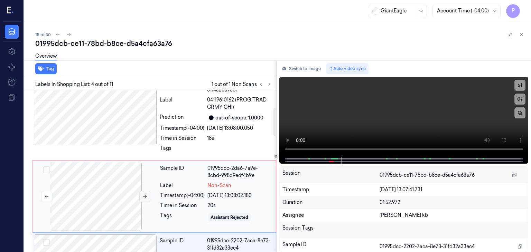
click at [145, 195] on icon at bounding box center [145, 196] width 4 height 3
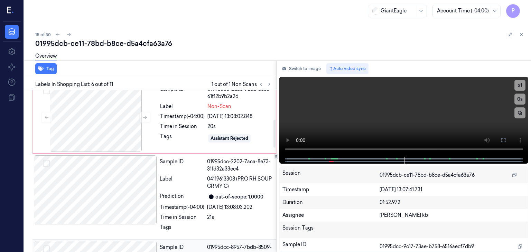
scroll to position [169, 0]
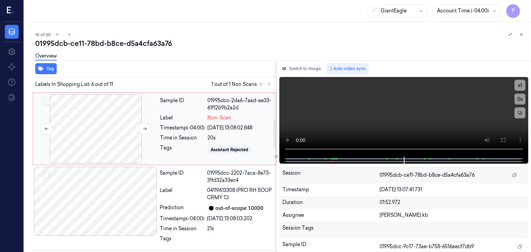
click at [117, 129] on div at bounding box center [95, 128] width 123 height 69
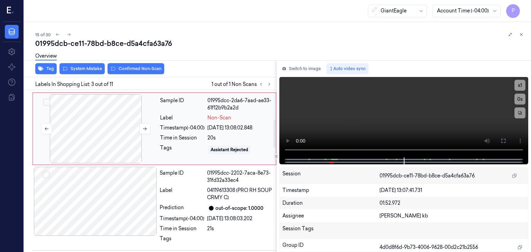
scroll to position [126, 0]
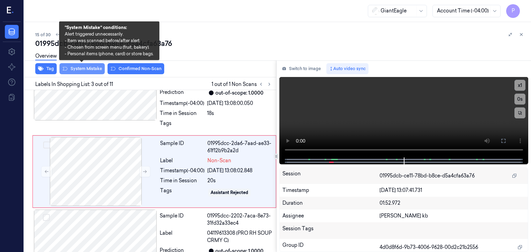
click at [89, 67] on button "System Mistake" at bounding box center [81, 68] width 45 height 11
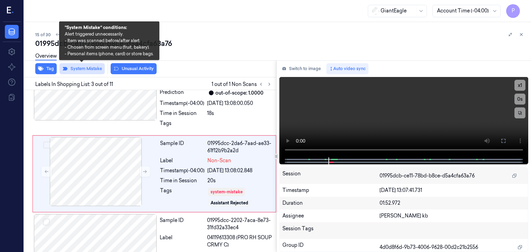
scroll to position [128, 0]
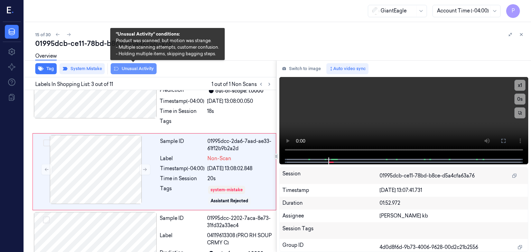
click at [139, 67] on button "Unusual Activity" at bounding box center [134, 68] width 46 height 11
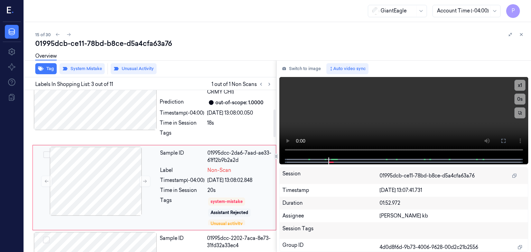
scroll to position [132, 0]
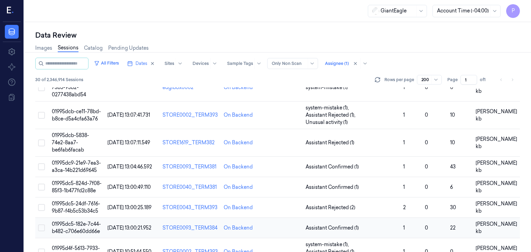
scroll to position [380, 0]
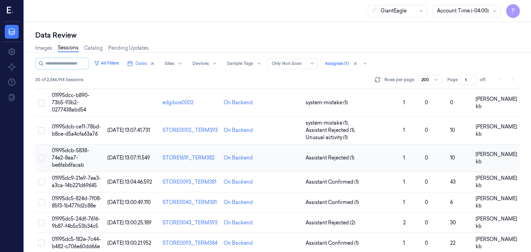
click at [80, 148] on span "01995dcb-5838-74e2-8aa7-be6fab6facab" at bounding box center [70, 158] width 37 height 21
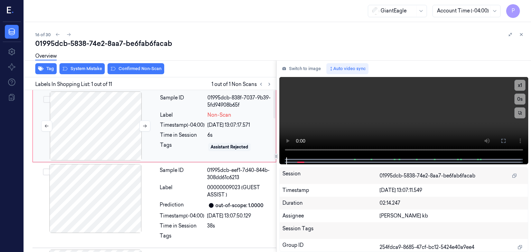
click at [104, 121] on div at bounding box center [95, 126] width 123 height 69
click at [141, 126] on button at bounding box center [144, 126] width 11 height 11
click at [146, 126] on icon at bounding box center [144, 126] width 5 height 5
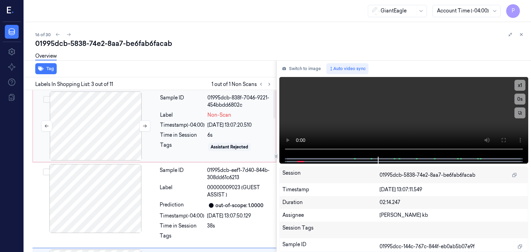
click at [84, 130] on div at bounding box center [95, 126] width 123 height 69
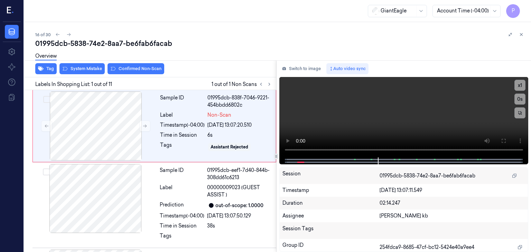
click at [95, 65] on div "Overview" at bounding box center [280, 57] width 490 height 18
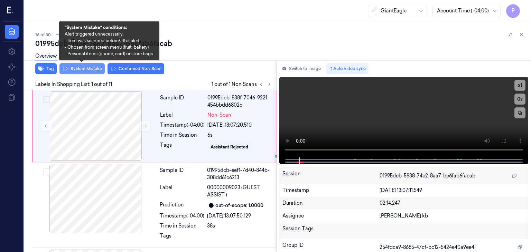
click at [88, 68] on button "System Mistake" at bounding box center [81, 68] width 45 height 11
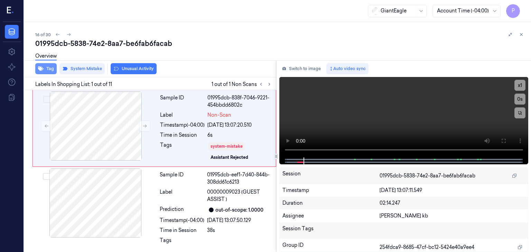
click at [49, 67] on button "Tag" at bounding box center [45, 68] width 21 height 11
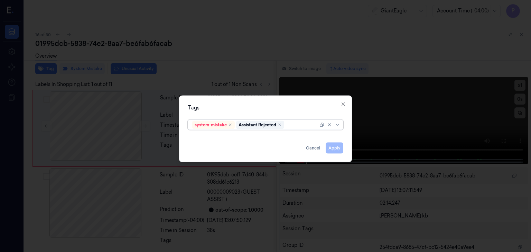
click at [299, 125] on div at bounding box center [302, 124] width 33 height 7
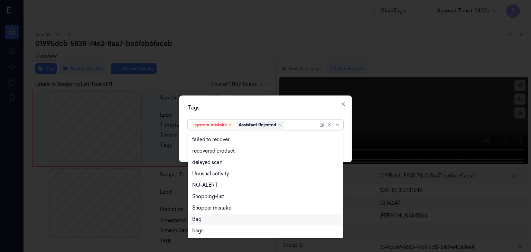
click at [201, 222] on div "Bag" at bounding box center [196, 219] width 9 height 7
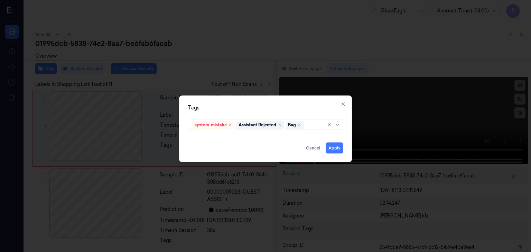
click at [309, 109] on div "Tags" at bounding box center [266, 107] width 156 height 7
click at [333, 148] on button "Apply" at bounding box center [335, 148] width 18 height 11
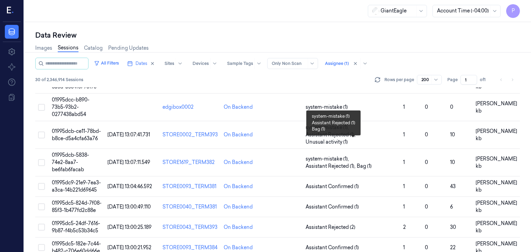
scroll to position [380, 0]
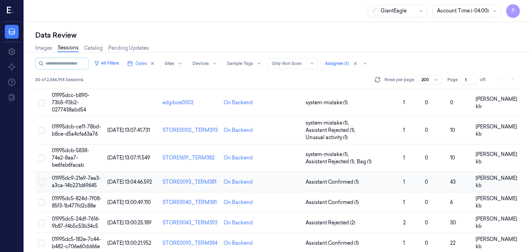
click at [75, 175] on span "01995dc9-21e9-7ea3-a3ca-14b221d69645" at bounding box center [76, 181] width 49 height 13
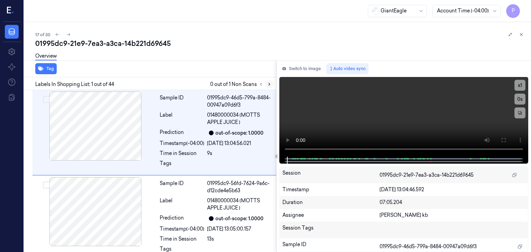
click at [269, 83] on icon at bounding box center [269, 84] width 5 height 5
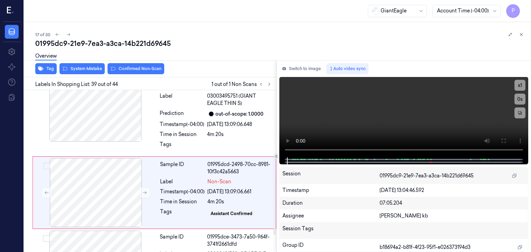
scroll to position [3201, 0]
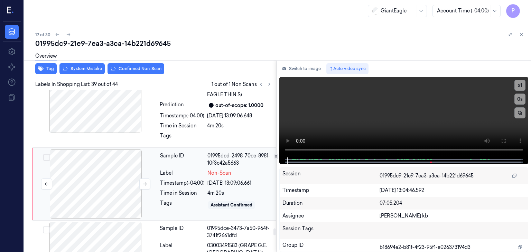
click at [79, 169] on div at bounding box center [95, 184] width 123 height 69
click at [91, 161] on div at bounding box center [95, 184] width 123 height 69
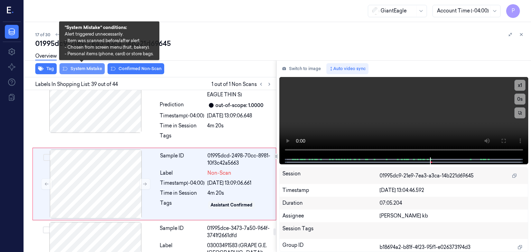
click at [90, 70] on button "System Mistake" at bounding box center [81, 68] width 45 height 11
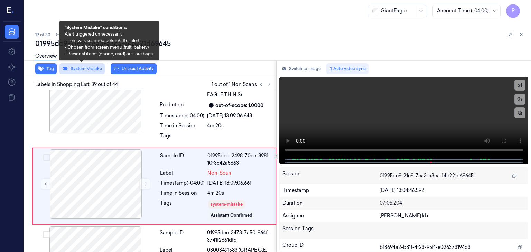
scroll to position [3203, 0]
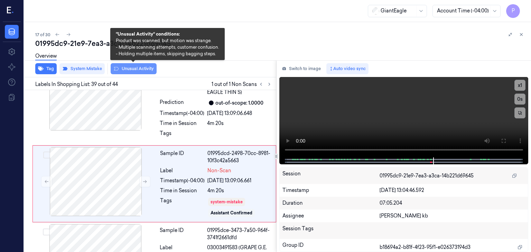
click at [131, 70] on button "Unusual Activity" at bounding box center [134, 68] width 46 height 11
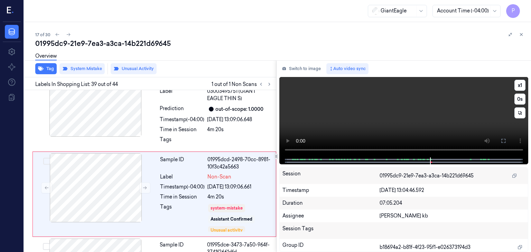
scroll to position [3208, 0]
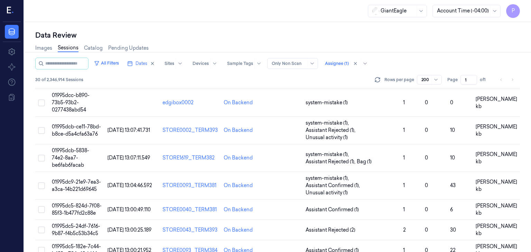
scroll to position [415, 0]
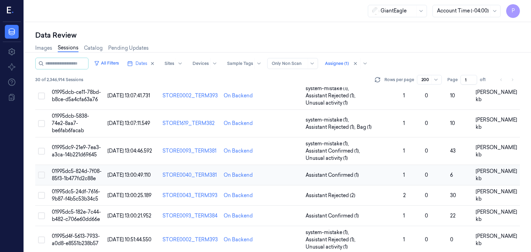
click at [81, 168] on span "01995dc5-824d-7f08-85f3-1b477fd2c88e" at bounding box center [77, 174] width 50 height 13
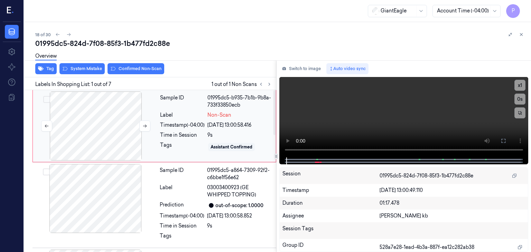
click at [112, 130] on div at bounding box center [95, 126] width 123 height 69
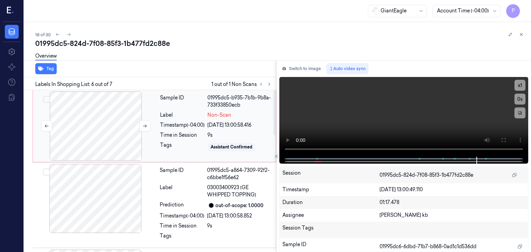
click at [109, 125] on div at bounding box center [95, 126] width 123 height 69
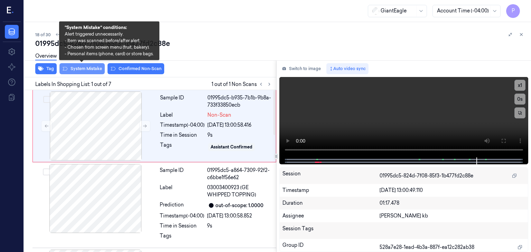
click at [94, 70] on button "System Mistake" at bounding box center [81, 68] width 45 height 11
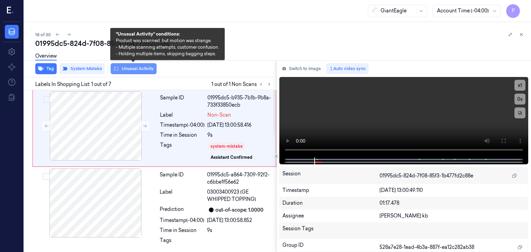
click at [136, 70] on button "Unusual Activity" at bounding box center [134, 68] width 46 height 11
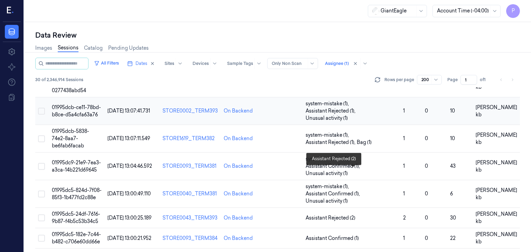
scroll to position [415, 0]
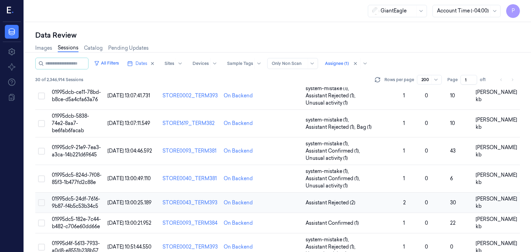
click at [86, 196] on span "01995dc5-24df-7616-9b87-f4b5c53b34c5" at bounding box center [76, 202] width 48 height 13
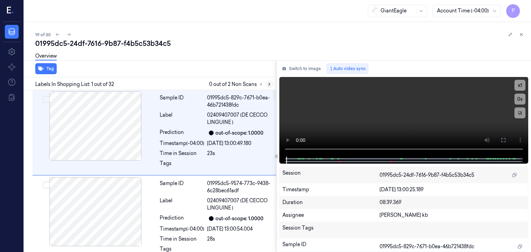
click at [268, 83] on icon at bounding box center [269, 84] width 5 height 5
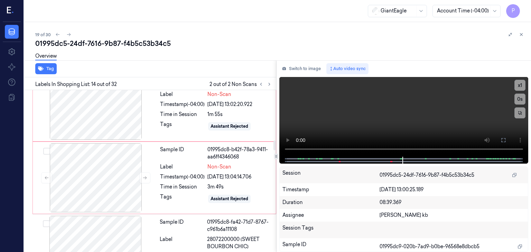
scroll to position [841, 0]
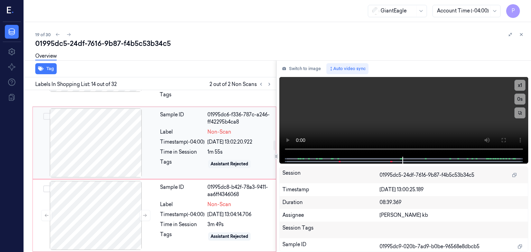
click at [125, 139] on div at bounding box center [95, 143] width 123 height 69
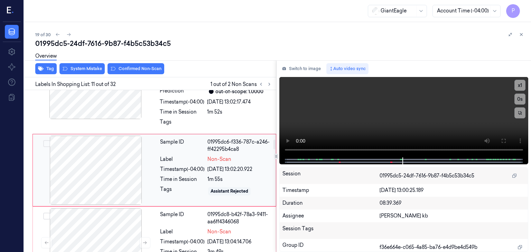
scroll to position [811, 0]
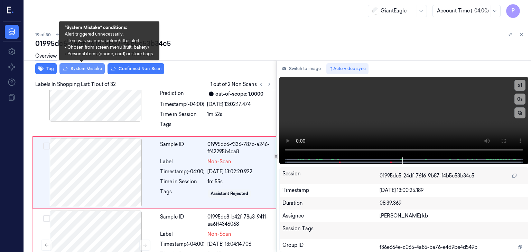
click at [95, 66] on button "System Mistake" at bounding box center [81, 68] width 45 height 11
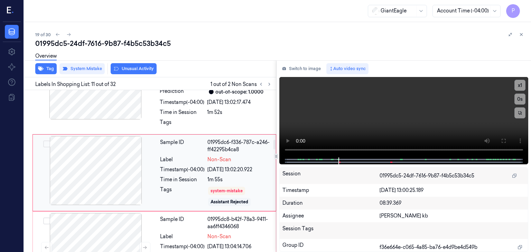
scroll to position [848, 0]
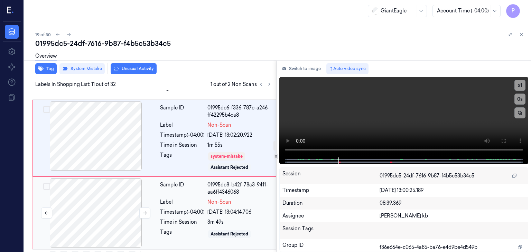
click at [115, 205] on div at bounding box center [95, 213] width 123 height 69
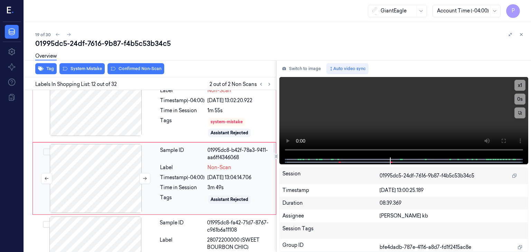
scroll to position [888, 0]
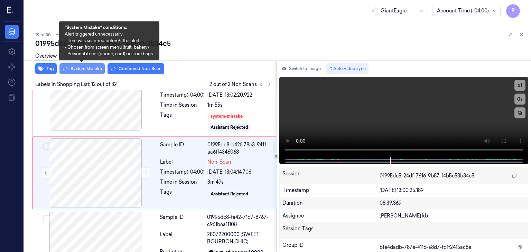
click at [95, 69] on button "System Mistake" at bounding box center [81, 68] width 45 height 11
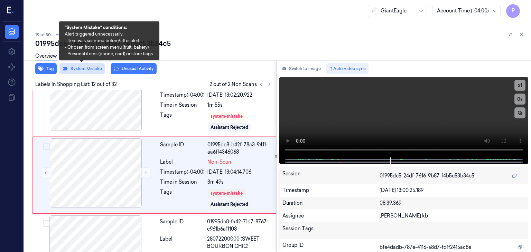
scroll to position [890, 0]
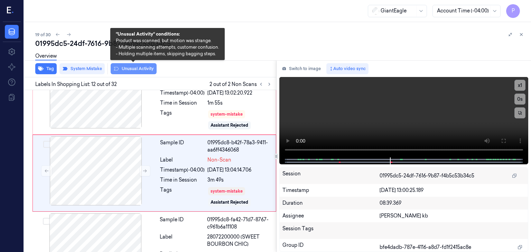
click at [136, 68] on button "Unusual Activity" at bounding box center [134, 68] width 46 height 11
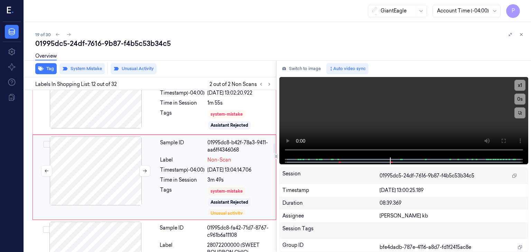
scroll to position [894, 0]
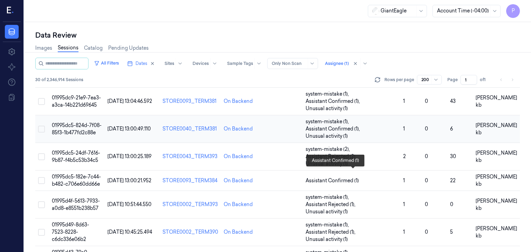
scroll to position [484, 0]
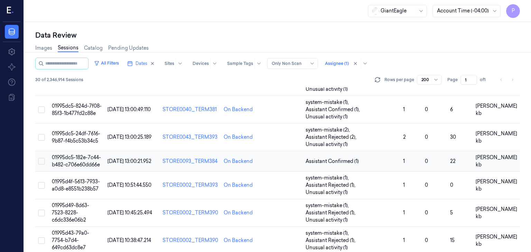
click at [89, 155] on span "01995dc5-182e-7c44-b482-c706e60dd66e" at bounding box center [76, 161] width 49 height 13
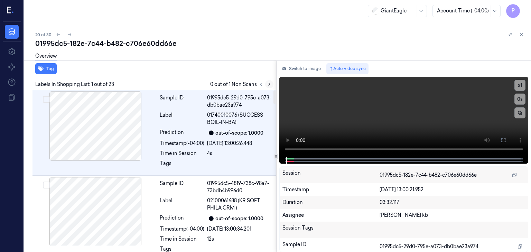
click at [269, 84] on icon at bounding box center [269, 84] width 5 height 5
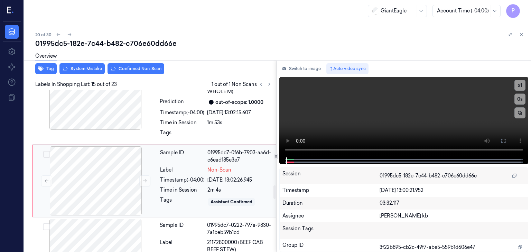
scroll to position [1154, 0]
click at [127, 173] on div at bounding box center [95, 180] width 123 height 69
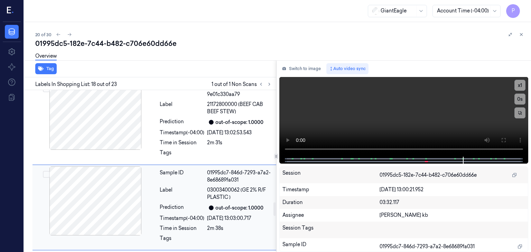
scroll to position [1334, 0]
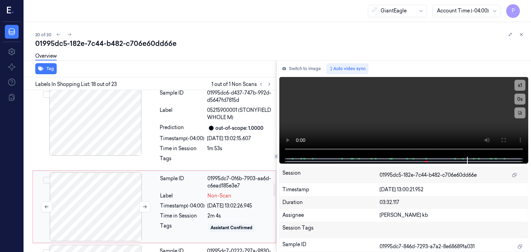
click at [89, 188] on div at bounding box center [95, 207] width 123 height 69
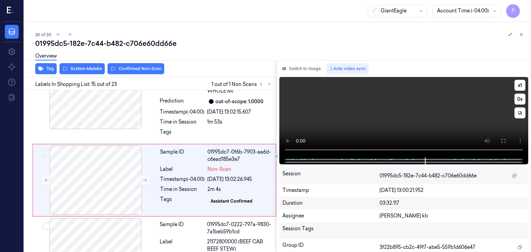
scroll to position [1154, 0]
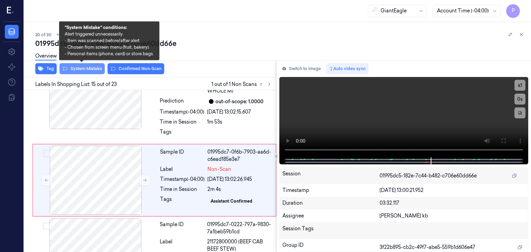
click at [84, 67] on button "System Mistake" at bounding box center [81, 68] width 45 height 11
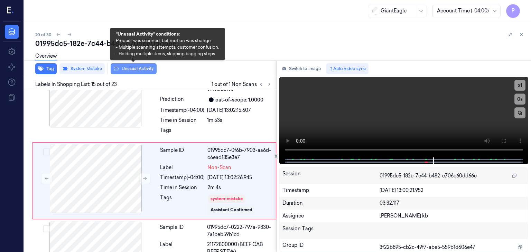
click at [133, 70] on button "Unusual Activity" at bounding box center [134, 68] width 46 height 11
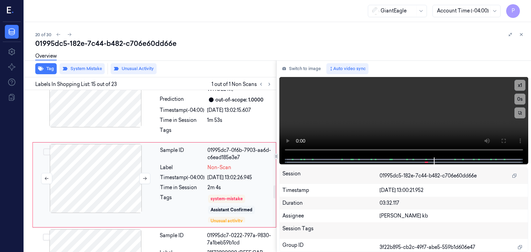
scroll to position [1160, 0]
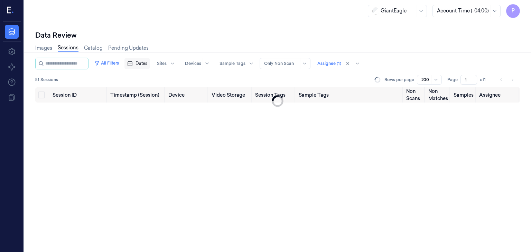
click at [147, 63] on span "Dates" at bounding box center [142, 64] width 12 height 6
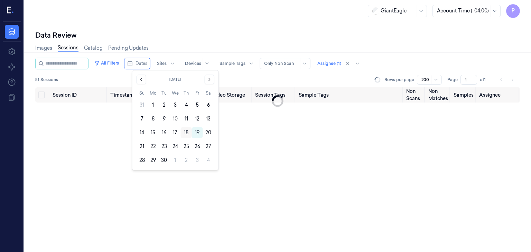
click at [185, 131] on button "18" at bounding box center [186, 132] width 11 height 11
click at [186, 133] on button "18" at bounding box center [186, 132] width 11 height 11
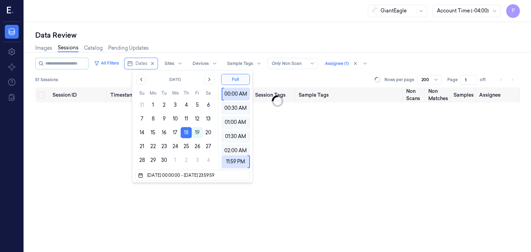
click at [326, 81] on div "51 Sessions Rows per page 200 Page 1 of 1" at bounding box center [277, 80] width 485 height 10
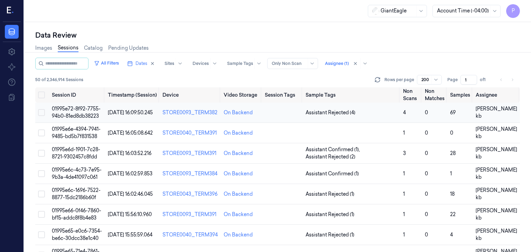
click at [80, 110] on span "01995e72-8f92-7755-94b0-81ed8db38223" at bounding box center [76, 112] width 49 height 13
